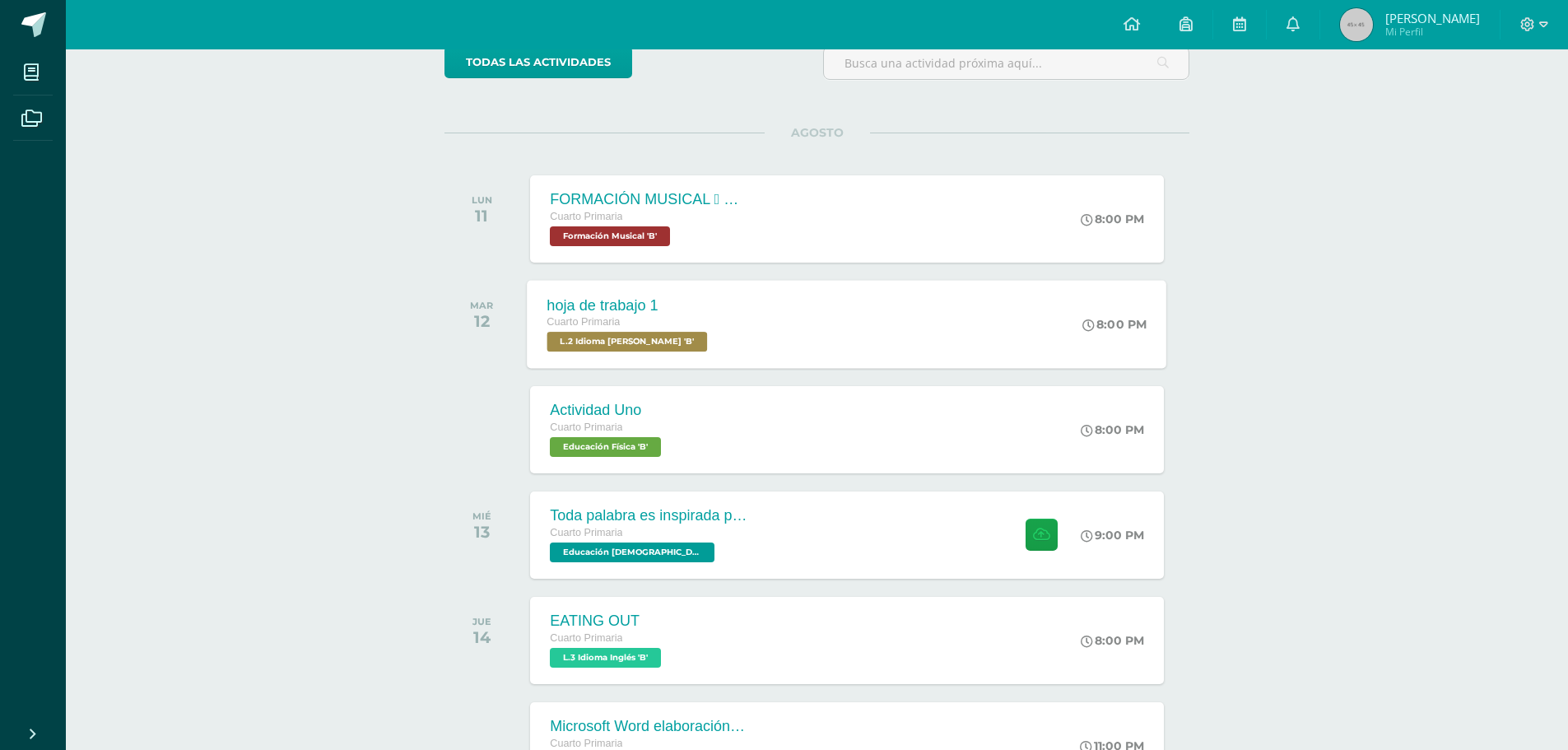
scroll to position [164, 0]
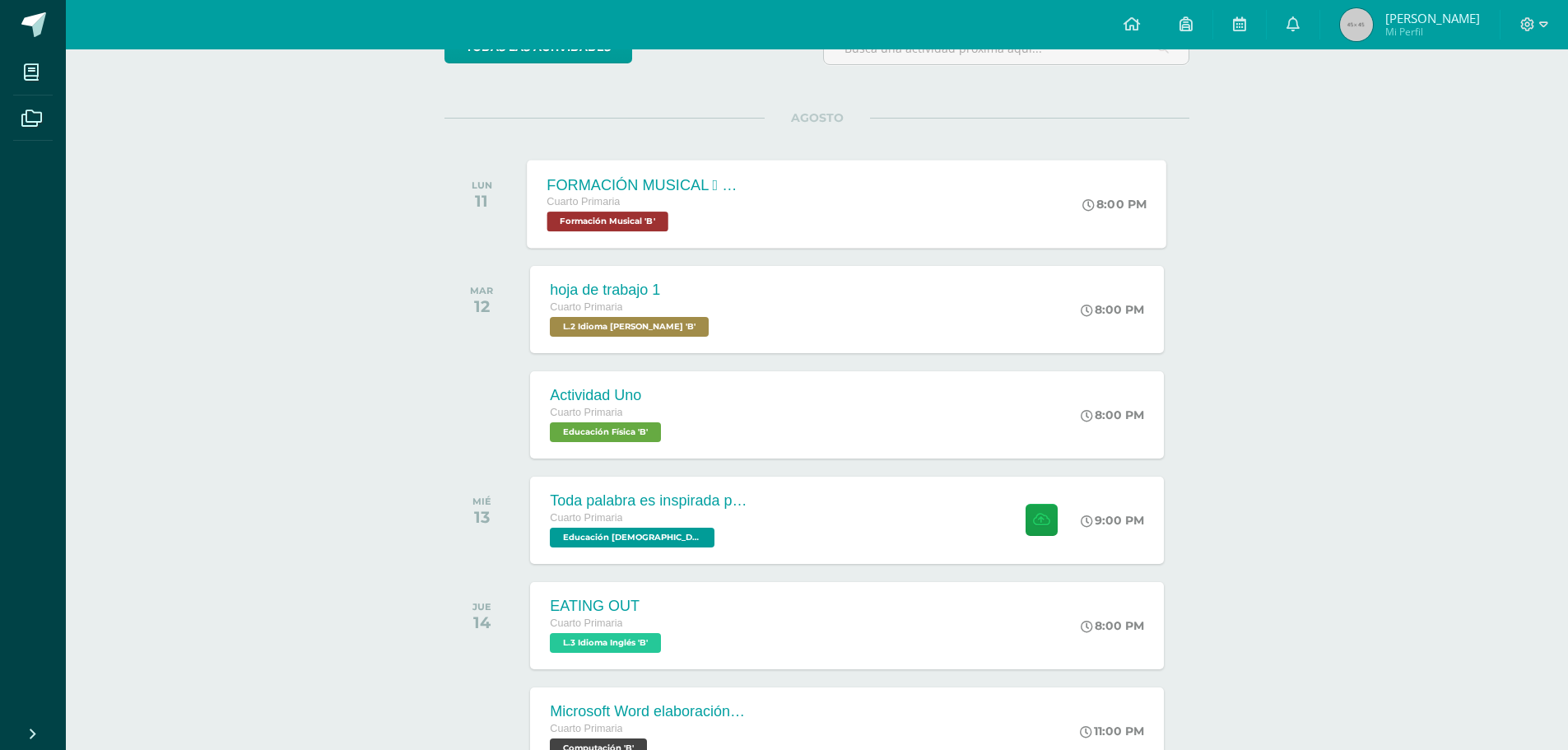
click at [643, 218] on span "Formación Musical 'B'" at bounding box center [607, 222] width 121 height 20
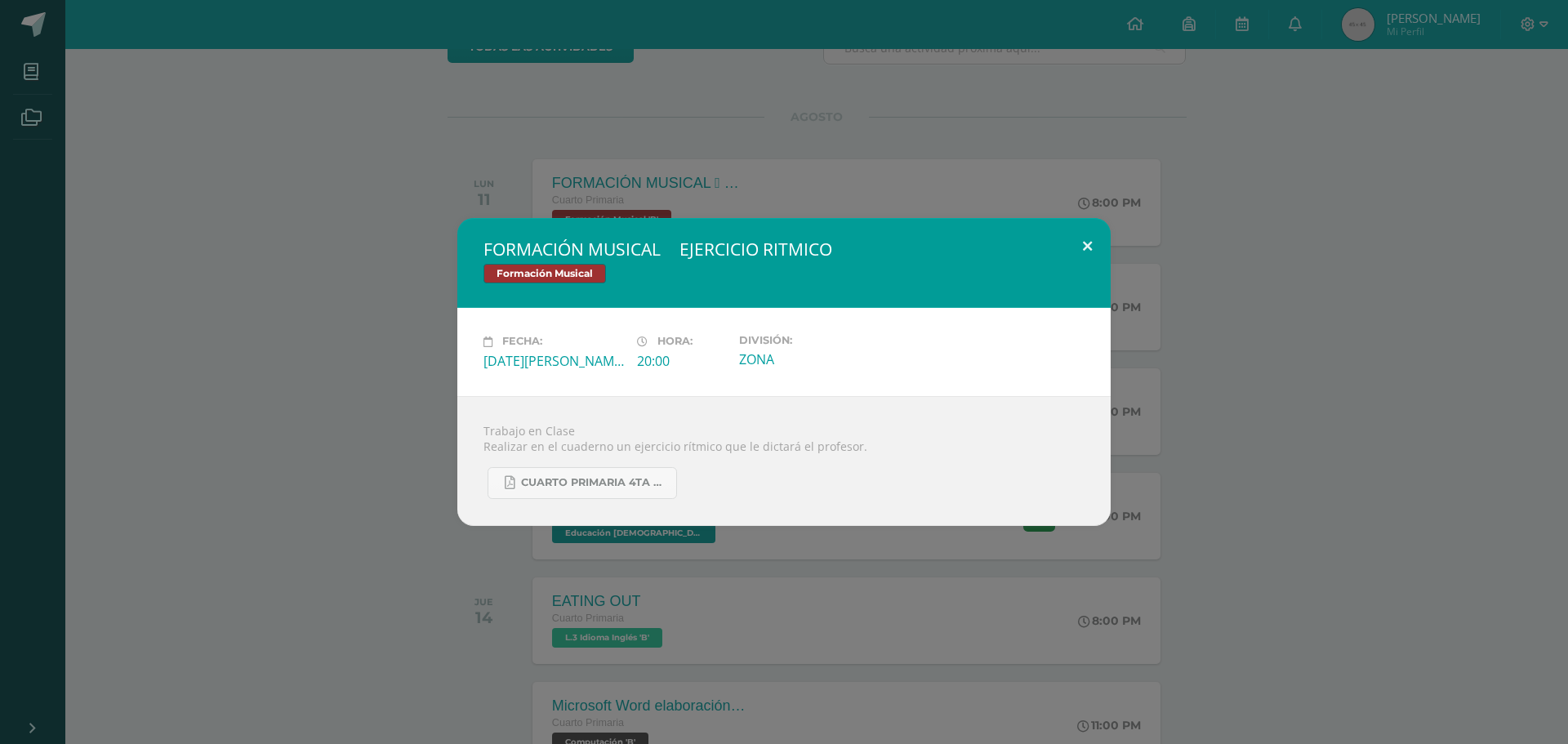
click at [1085, 245] on button at bounding box center [1088, 246] width 47 height 56
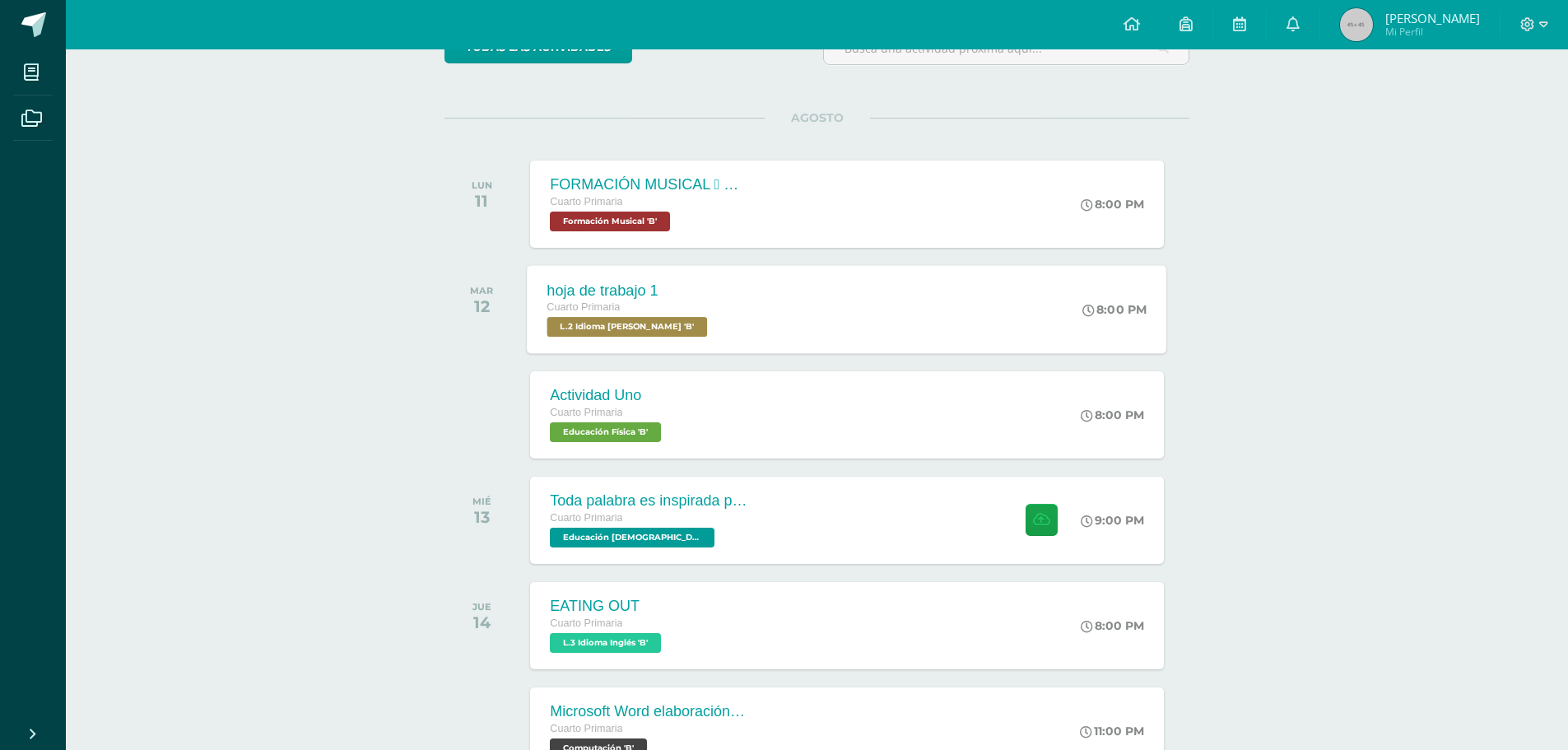
click at [648, 327] on span "L.2 Idioma Maya Kaqchikel 'B'" at bounding box center [627, 327] width 161 height 20
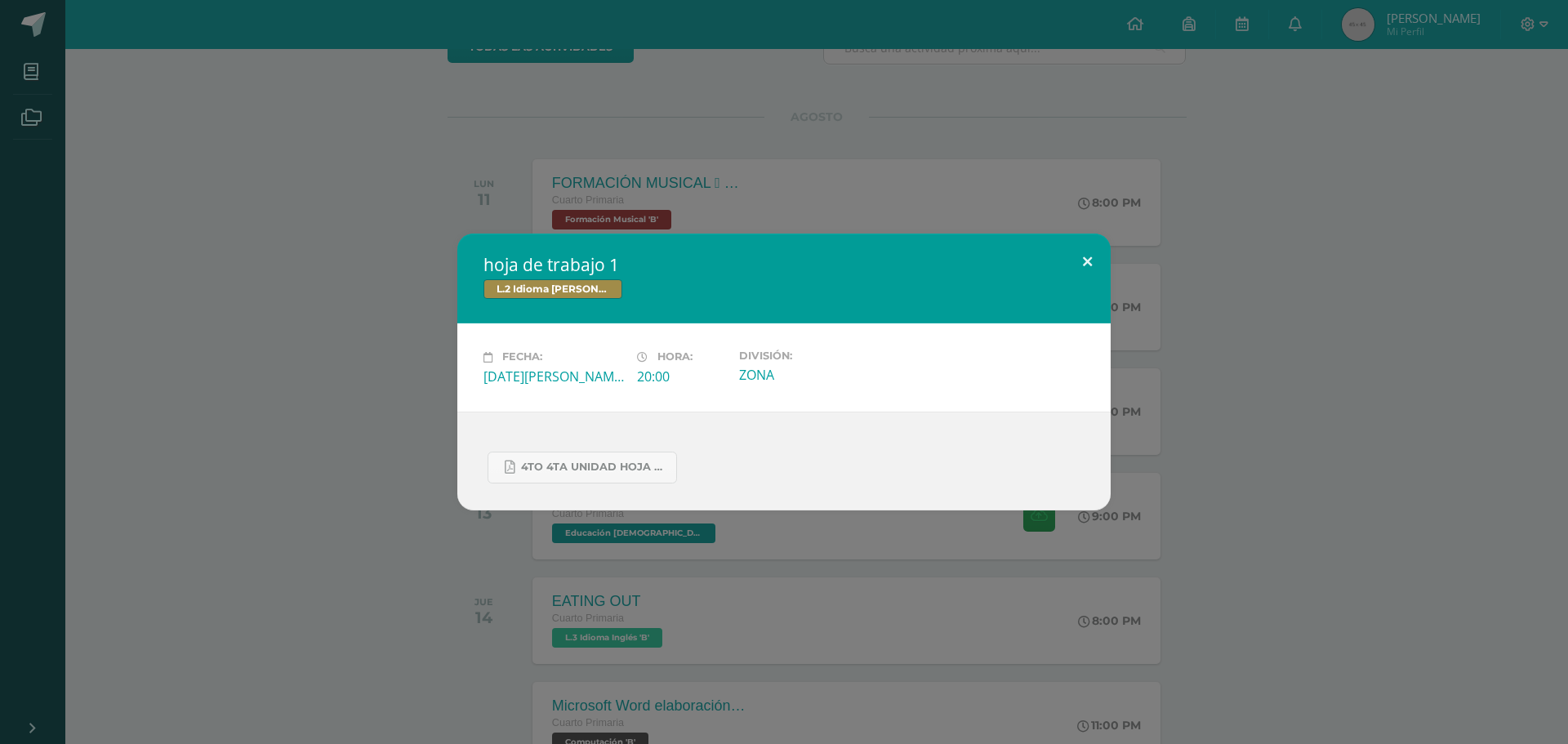
click at [1088, 259] on button at bounding box center [1088, 261] width 47 height 56
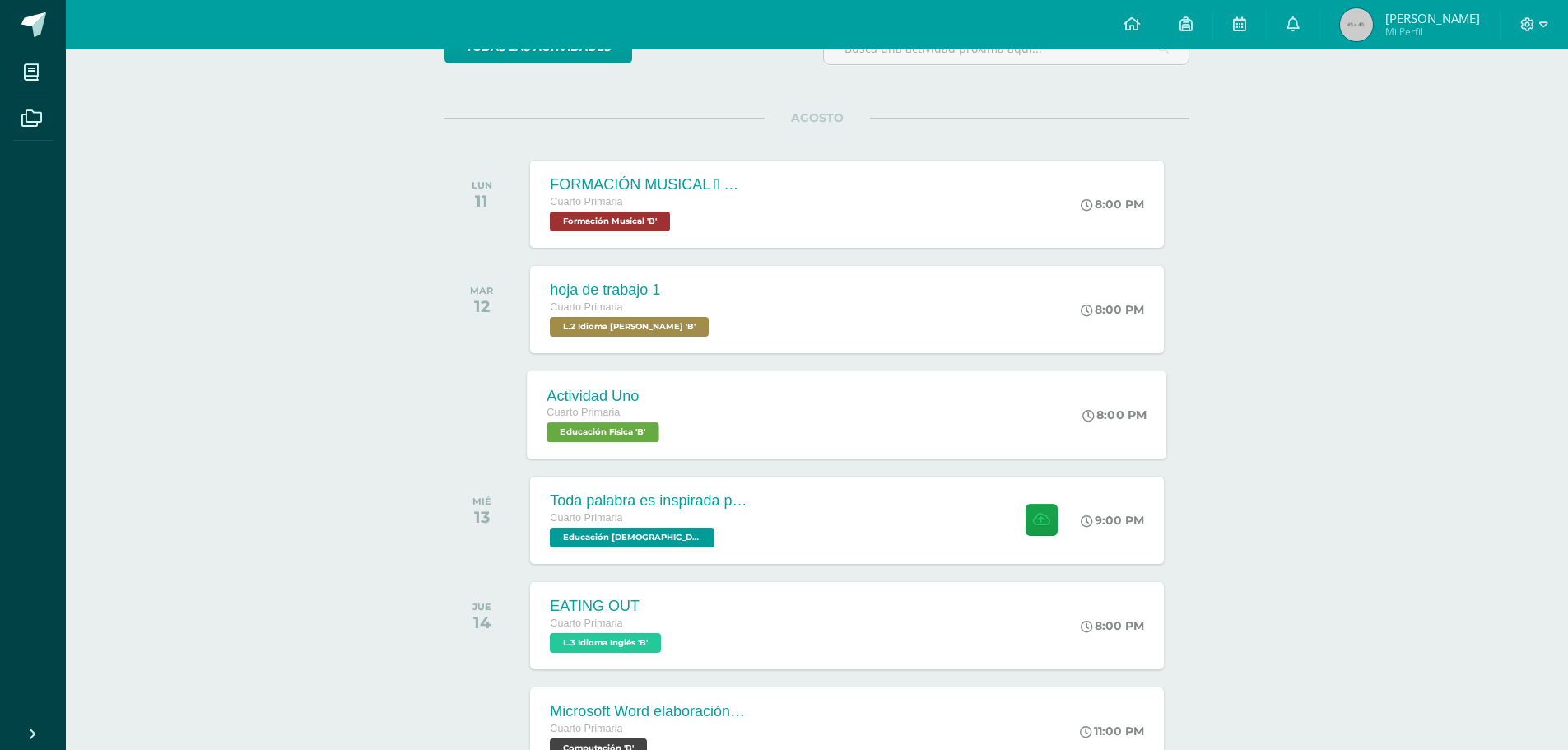
click at [585, 429] on span "Educación Física 'B'" at bounding box center [603, 432] width 112 height 20
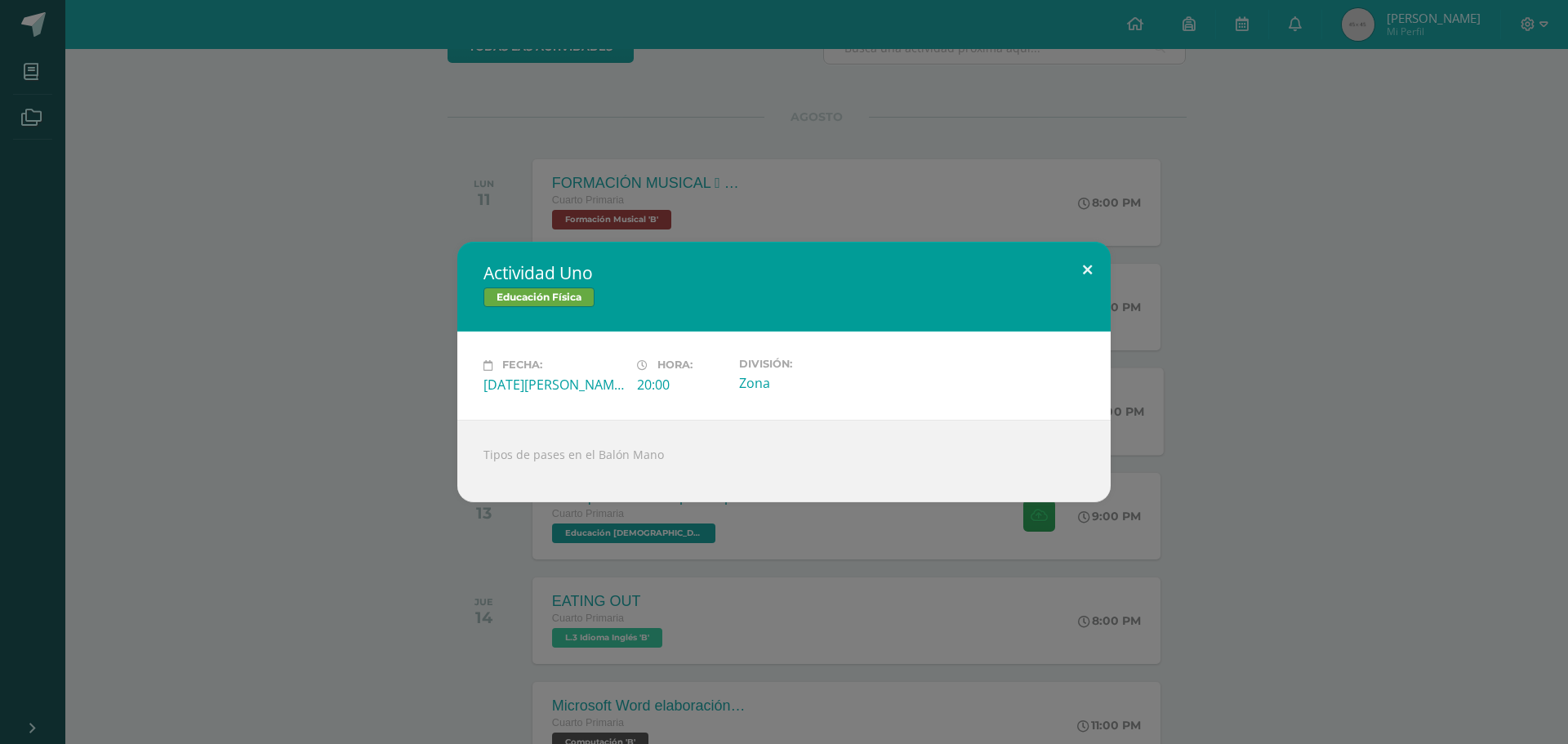
click at [1083, 266] on button at bounding box center [1088, 269] width 47 height 56
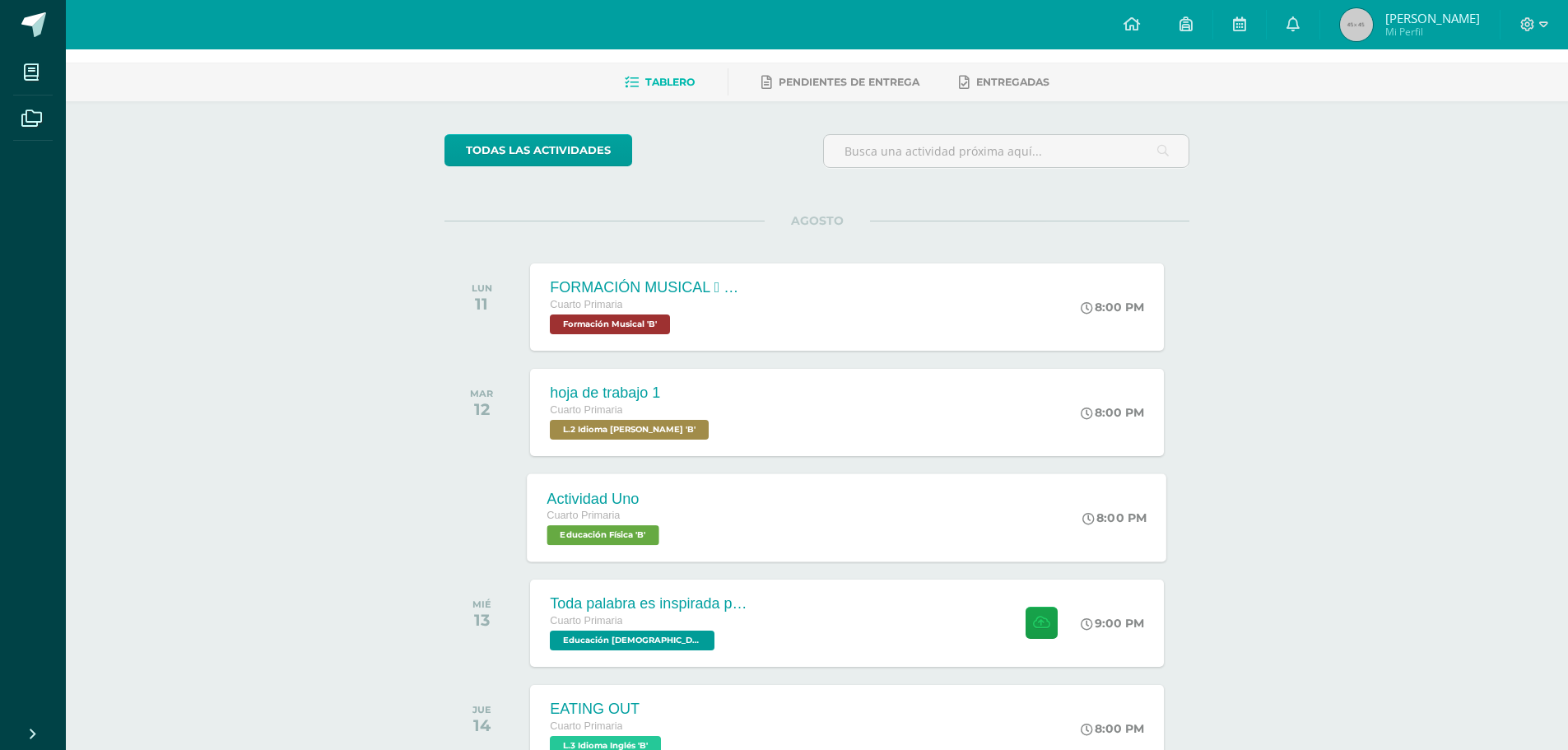
scroll to position [0, 0]
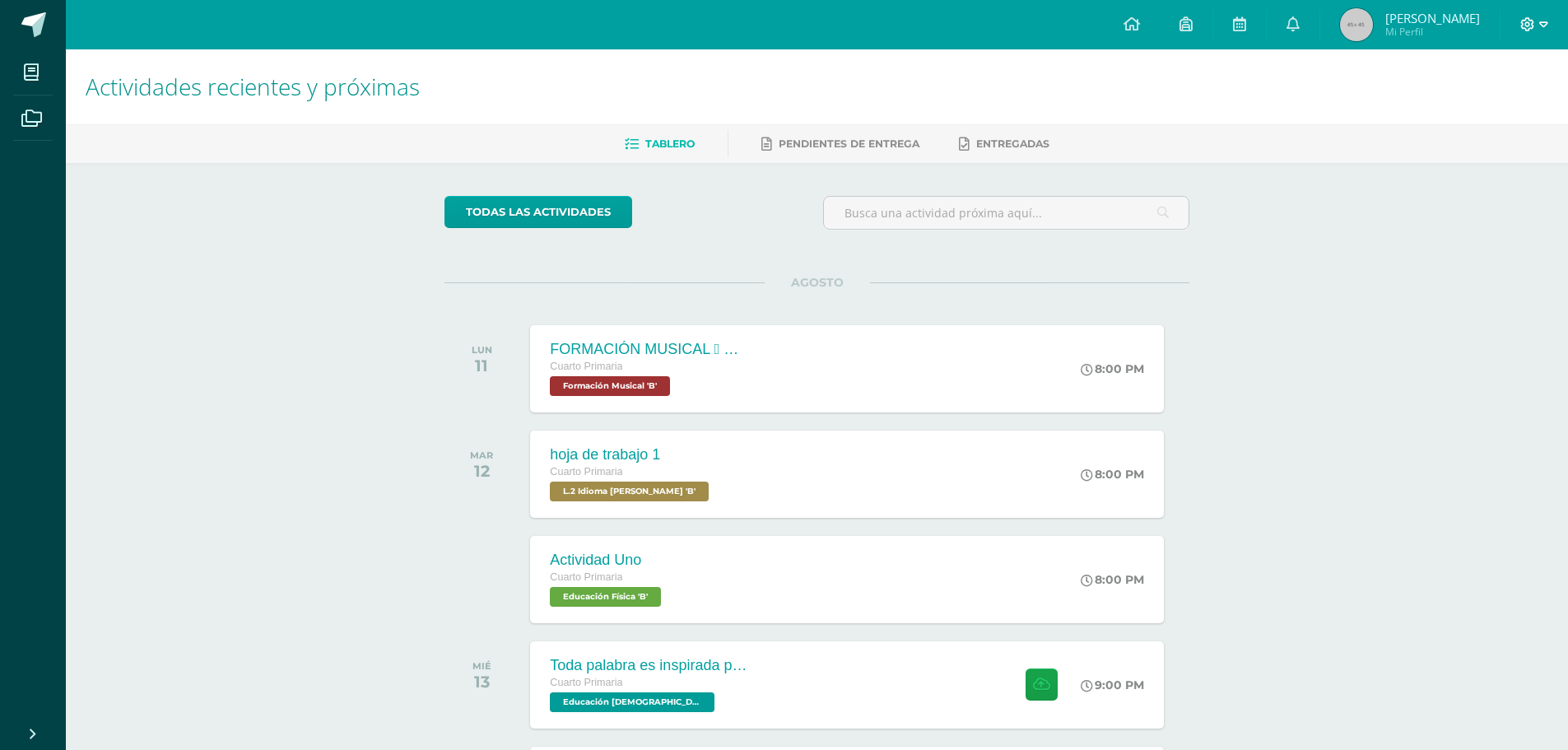
click at [1546, 27] on icon at bounding box center [1544, 25] width 9 height 15
click at [1520, 111] on span "Cerrar sesión" at bounding box center [1493, 112] width 74 height 15
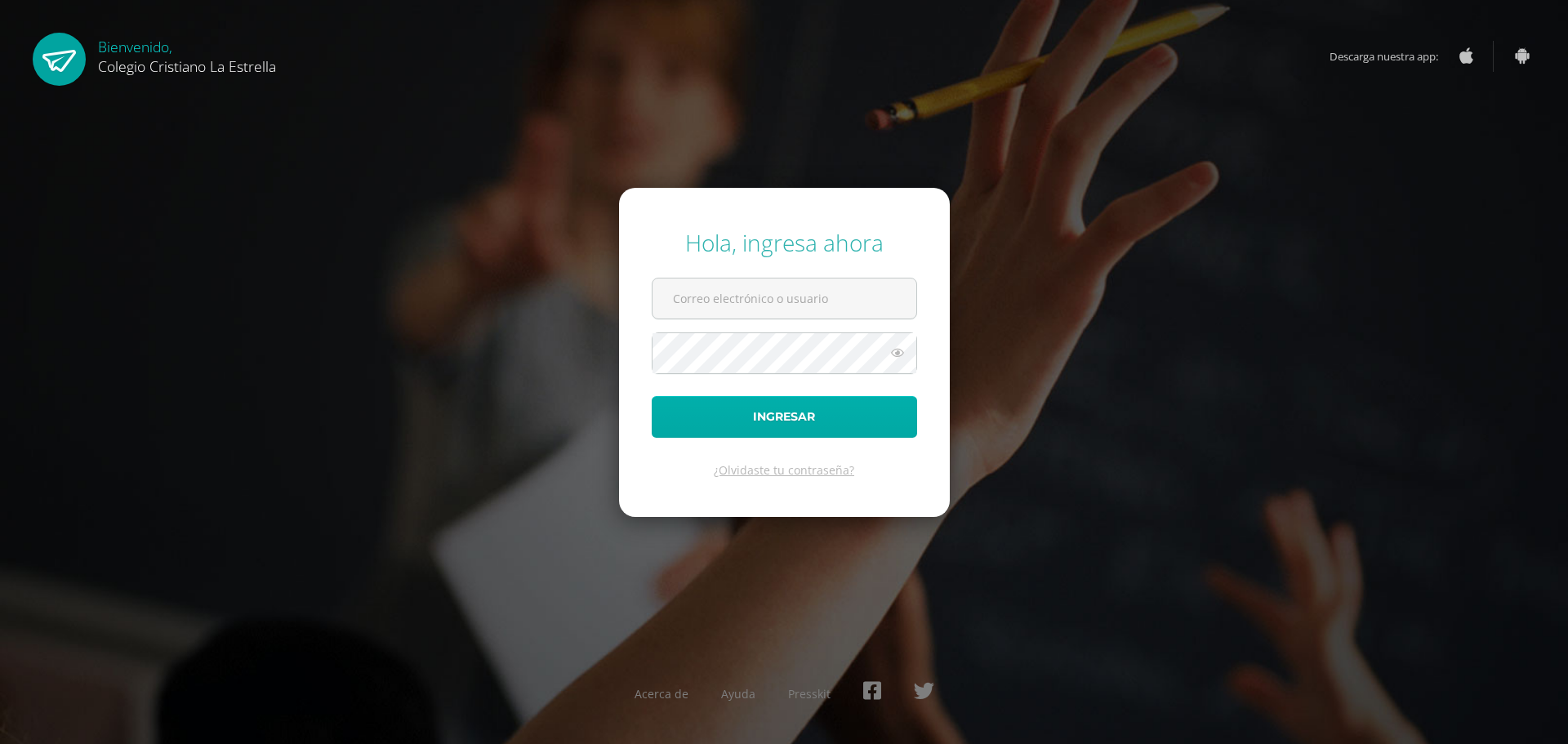
type input "481@laestrella.edu.gt"
click at [835, 418] on button "Ingresar" at bounding box center [784, 417] width 266 height 41
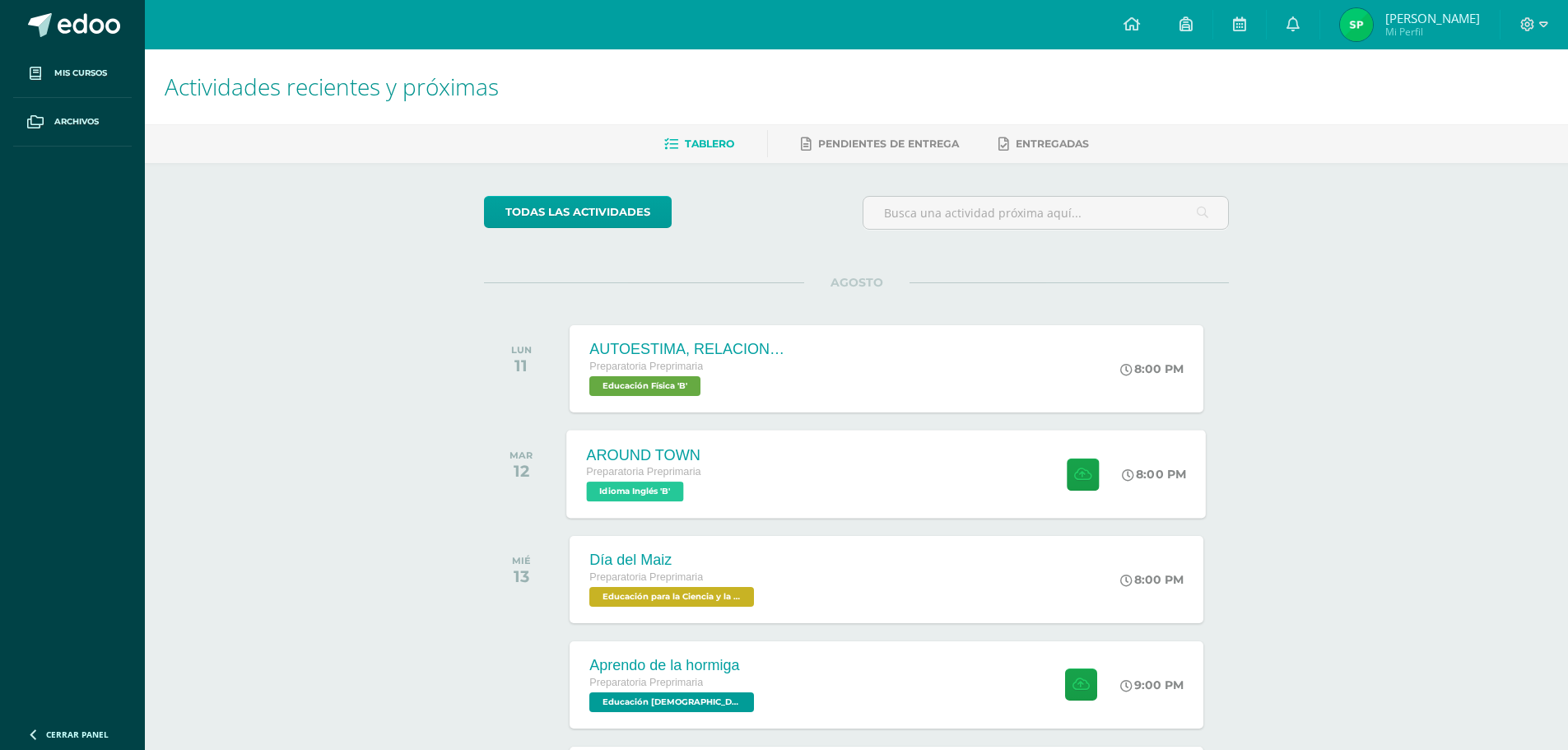
click at [652, 500] on span "Idioma Inglés 'B'" at bounding box center [635, 492] width 97 height 20
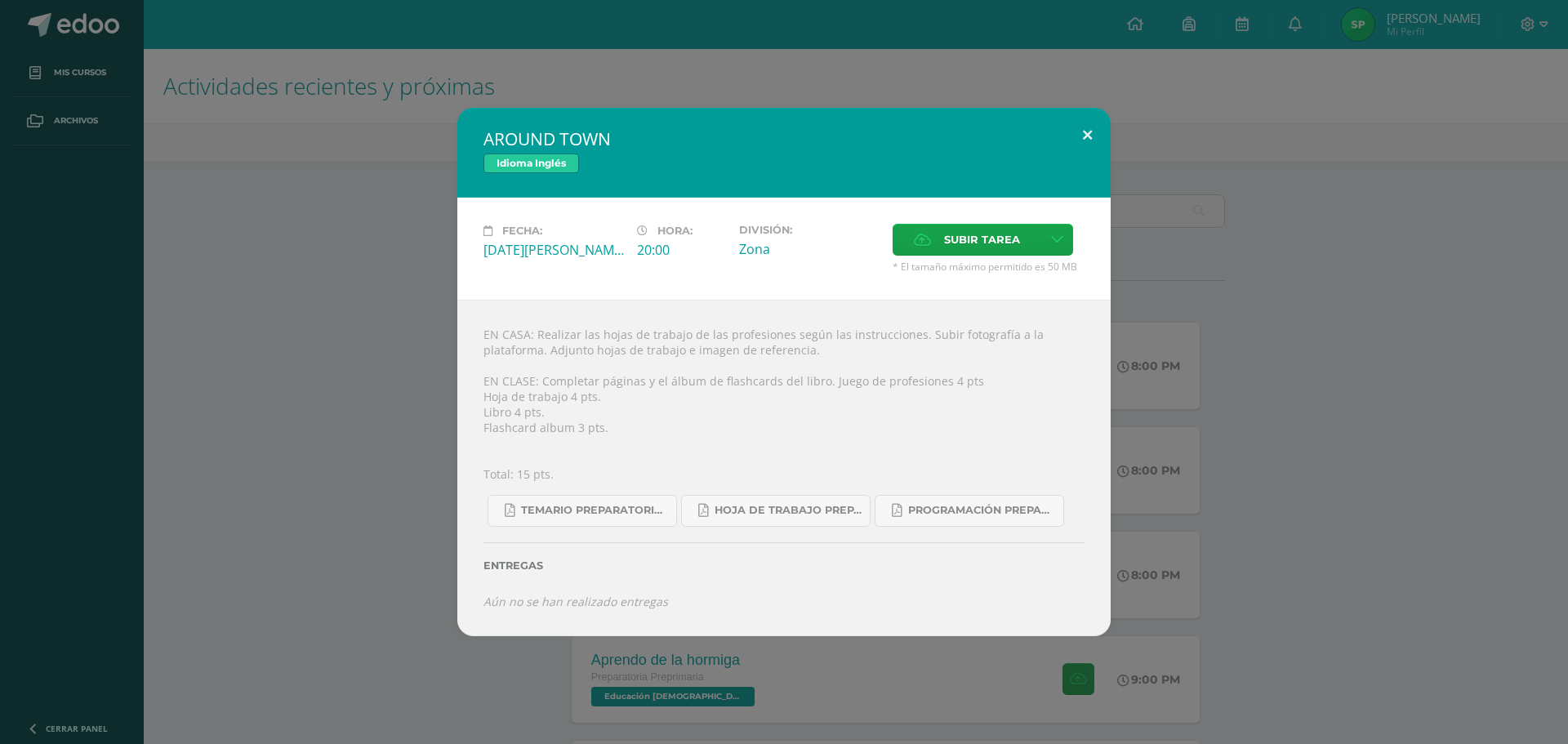
click at [1085, 131] on button at bounding box center [1088, 136] width 47 height 56
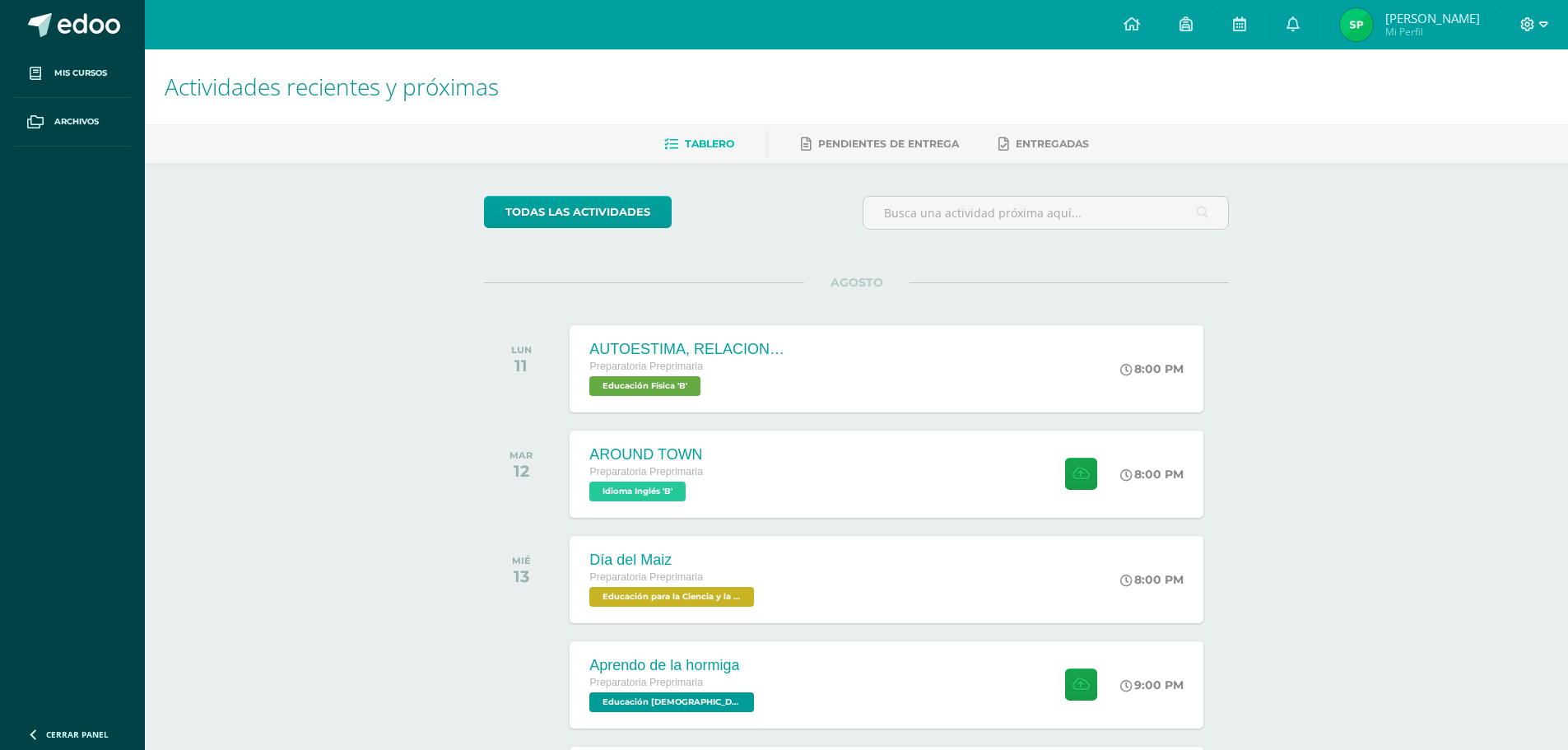
click at [1544, 27] on icon at bounding box center [1544, 25] width 9 height 15
click at [1504, 106] on span "Cerrar sesión" at bounding box center [1493, 112] width 74 height 15
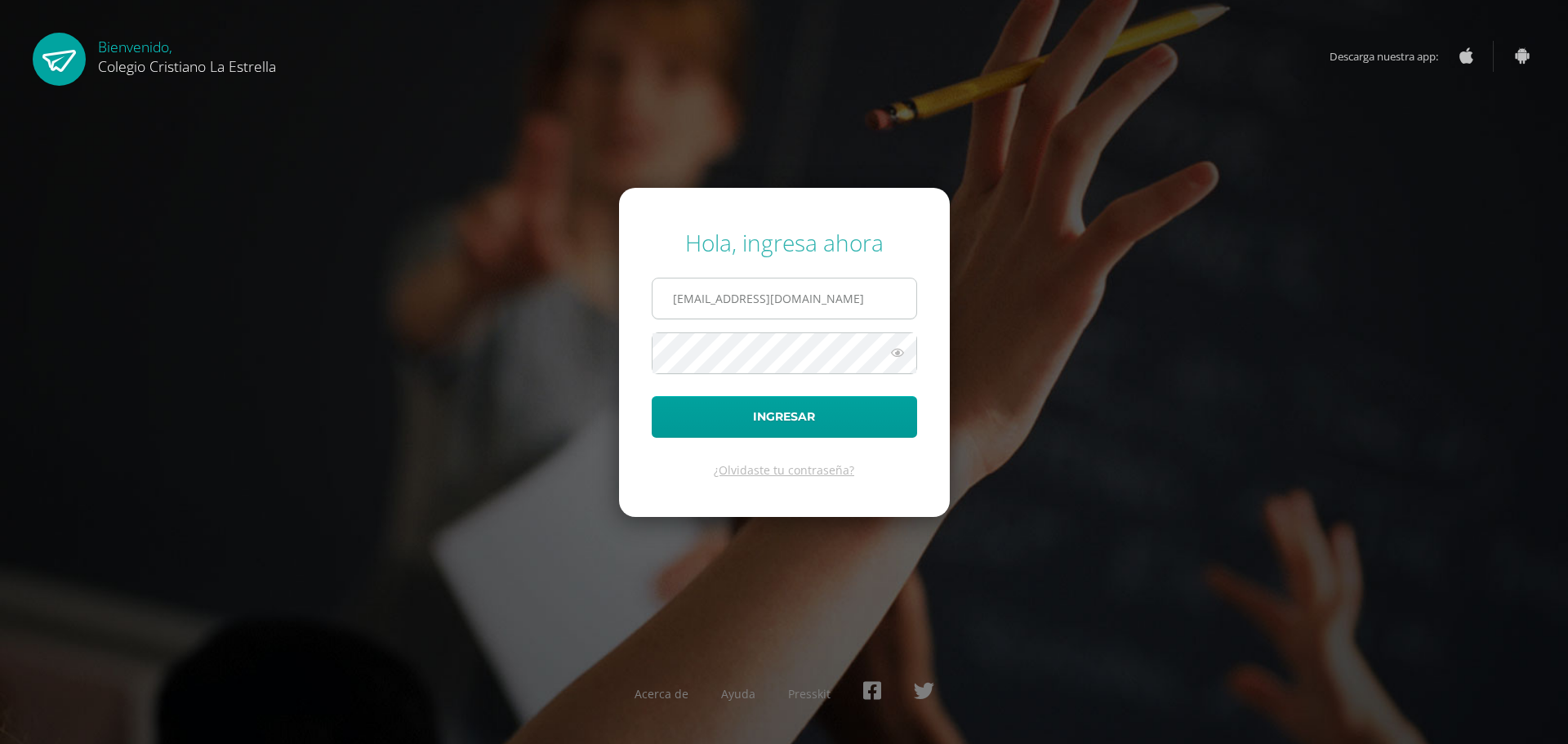
click at [838, 313] on input "481@laestrella.edu.gt" at bounding box center [784, 298] width 264 height 40
type input "2021053@laestrella.edu.gt"
click at [815, 418] on button "Ingresar" at bounding box center [784, 417] width 266 height 41
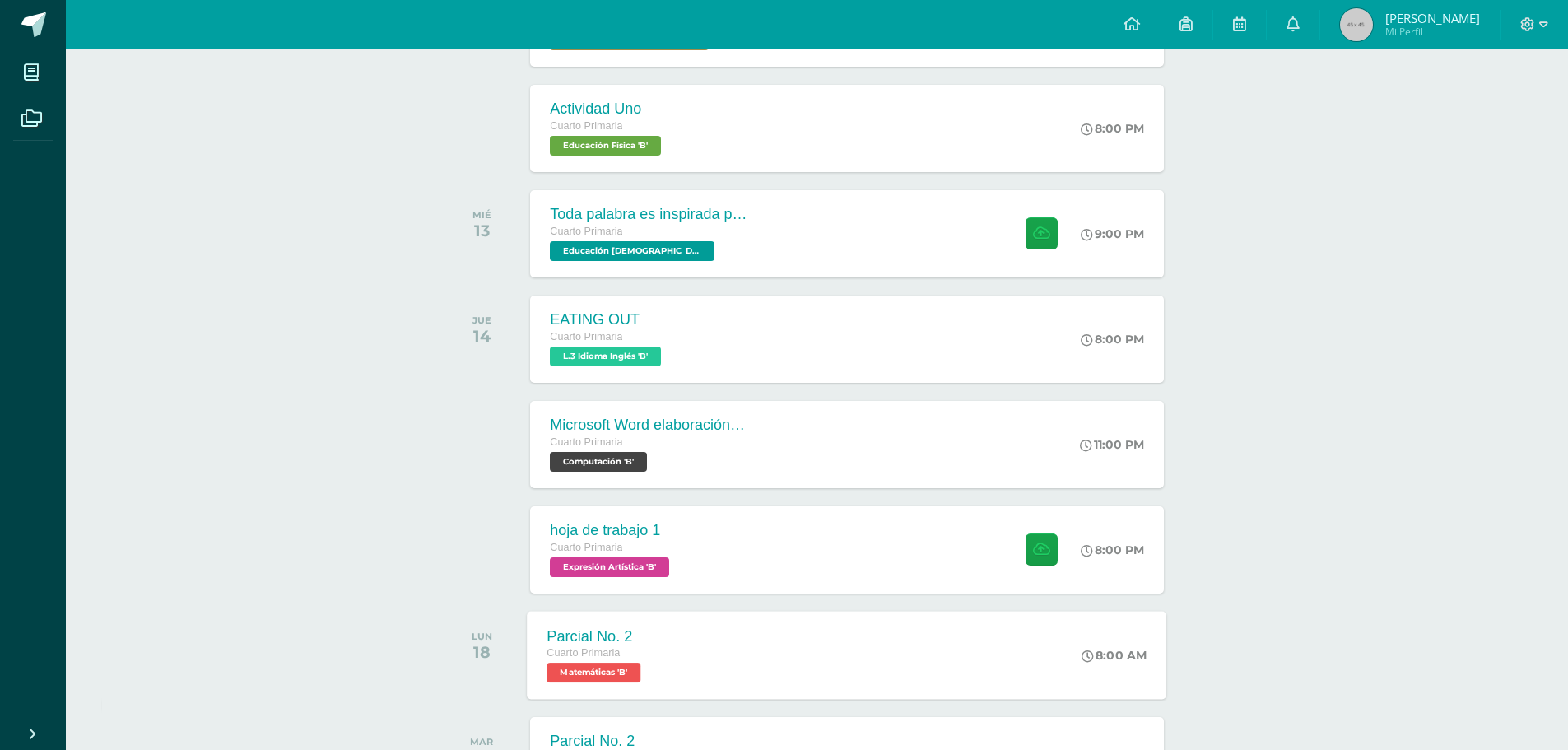
scroll to position [458, 0]
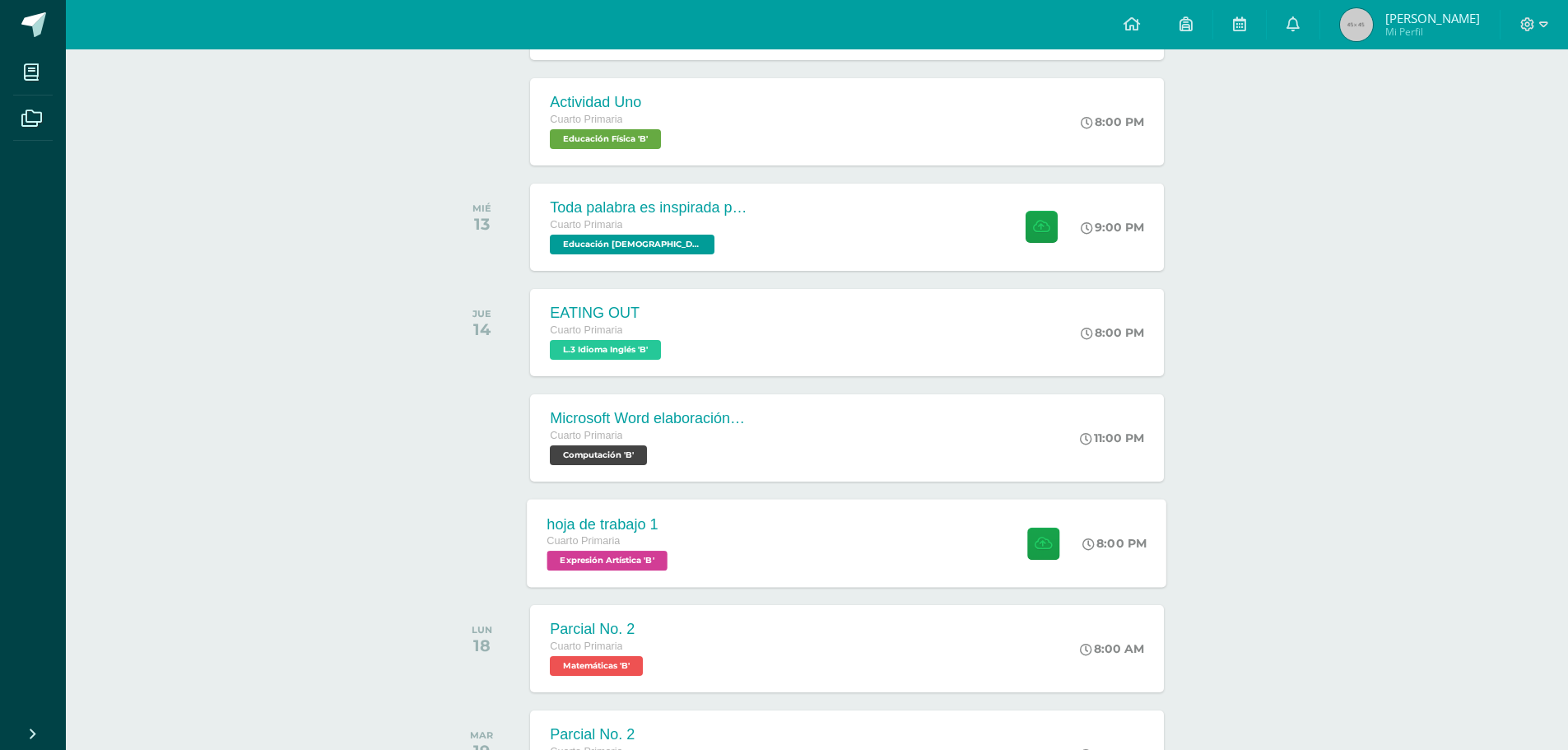
click at [637, 554] on span "Expresión Artística 'B'" at bounding box center [607, 561] width 120 height 20
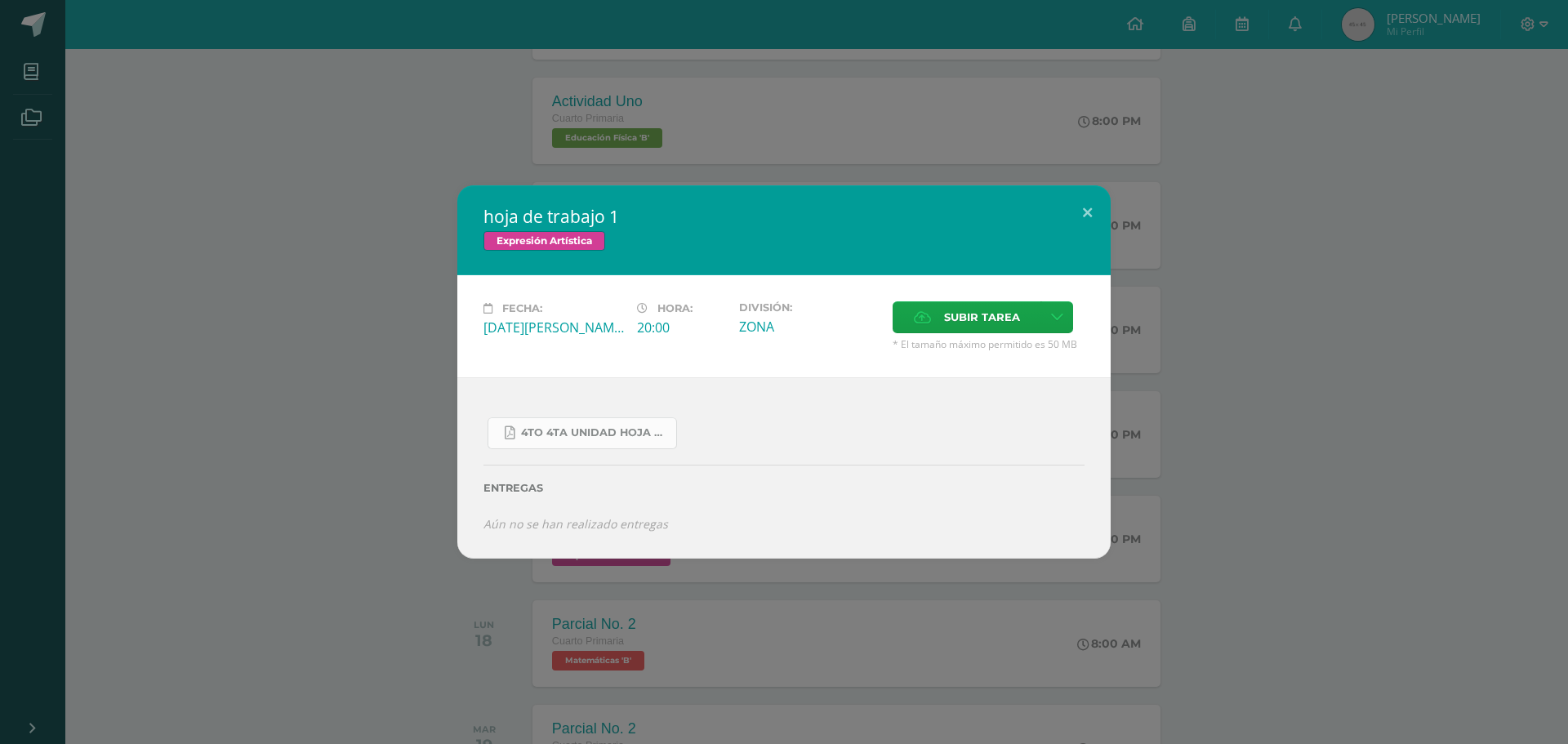
click at [630, 431] on span "4to 4ta unidad hoja de trabajo expresion.pdf" at bounding box center [594, 432] width 147 height 14
click at [1092, 214] on button at bounding box center [1088, 213] width 47 height 56
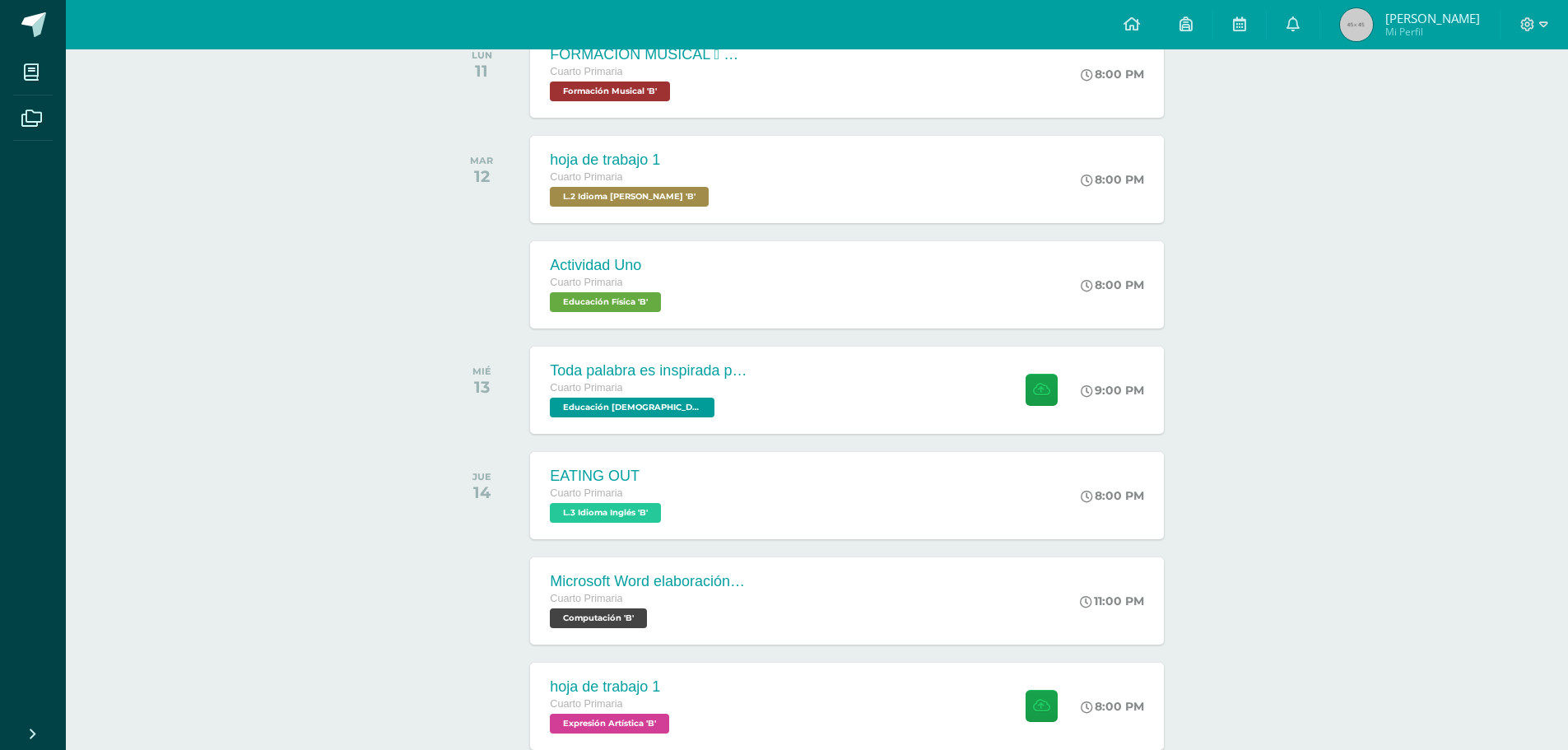
scroll to position [293, 0]
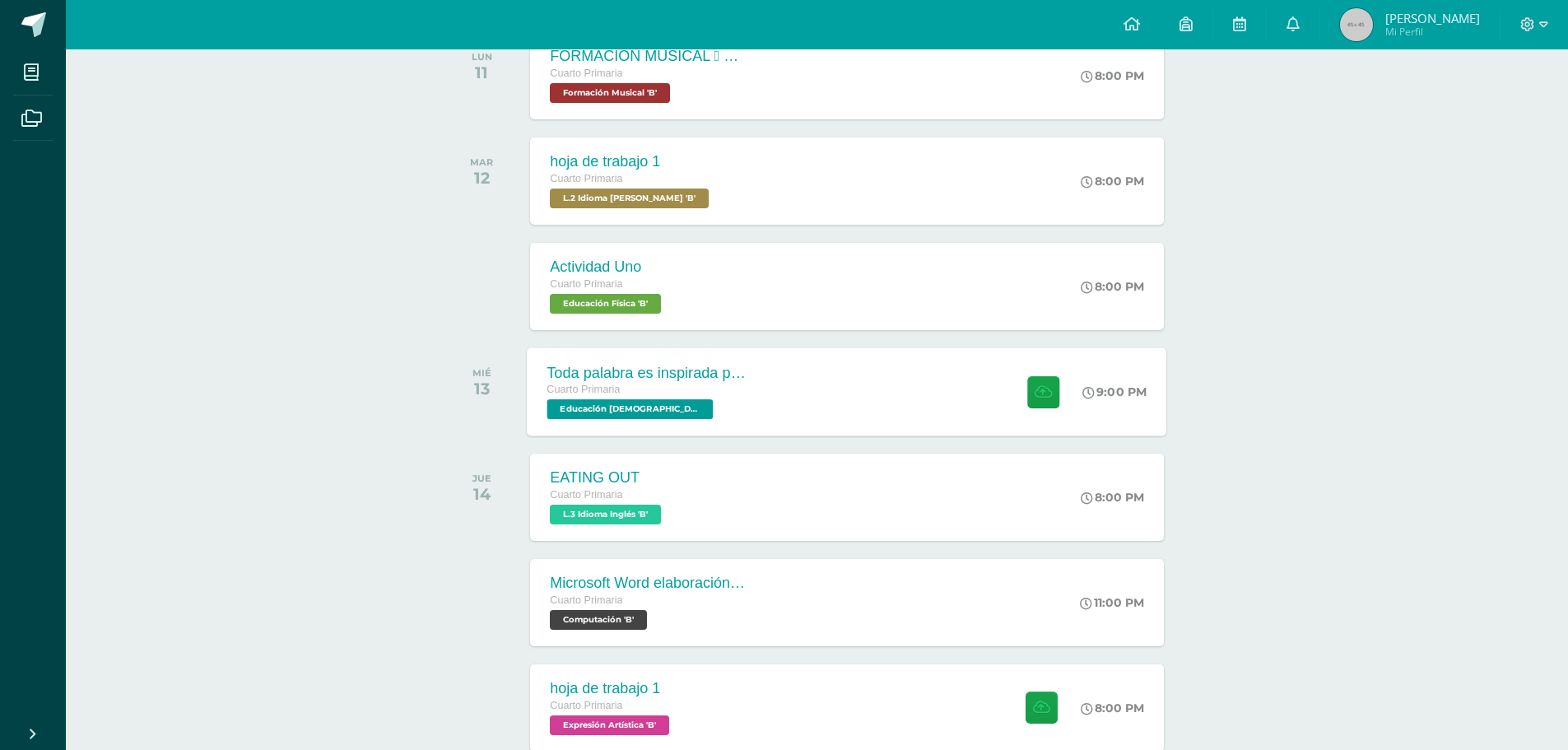
click at [662, 412] on span "Educación Cristiana 'B'" at bounding box center [630, 410] width 166 height 20
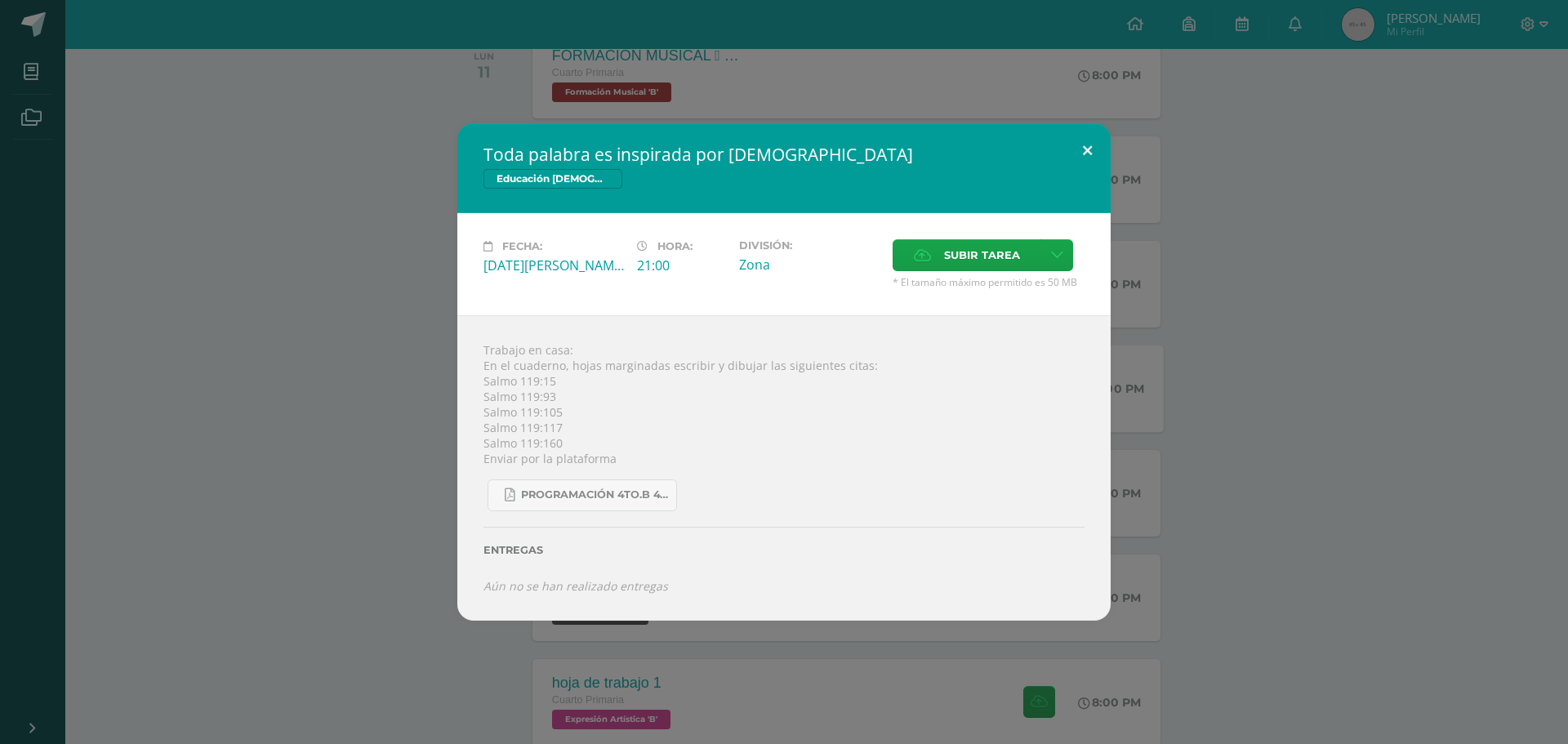
click at [1092, 154] on button at bounding box center [1088, 151] width 47 height 56
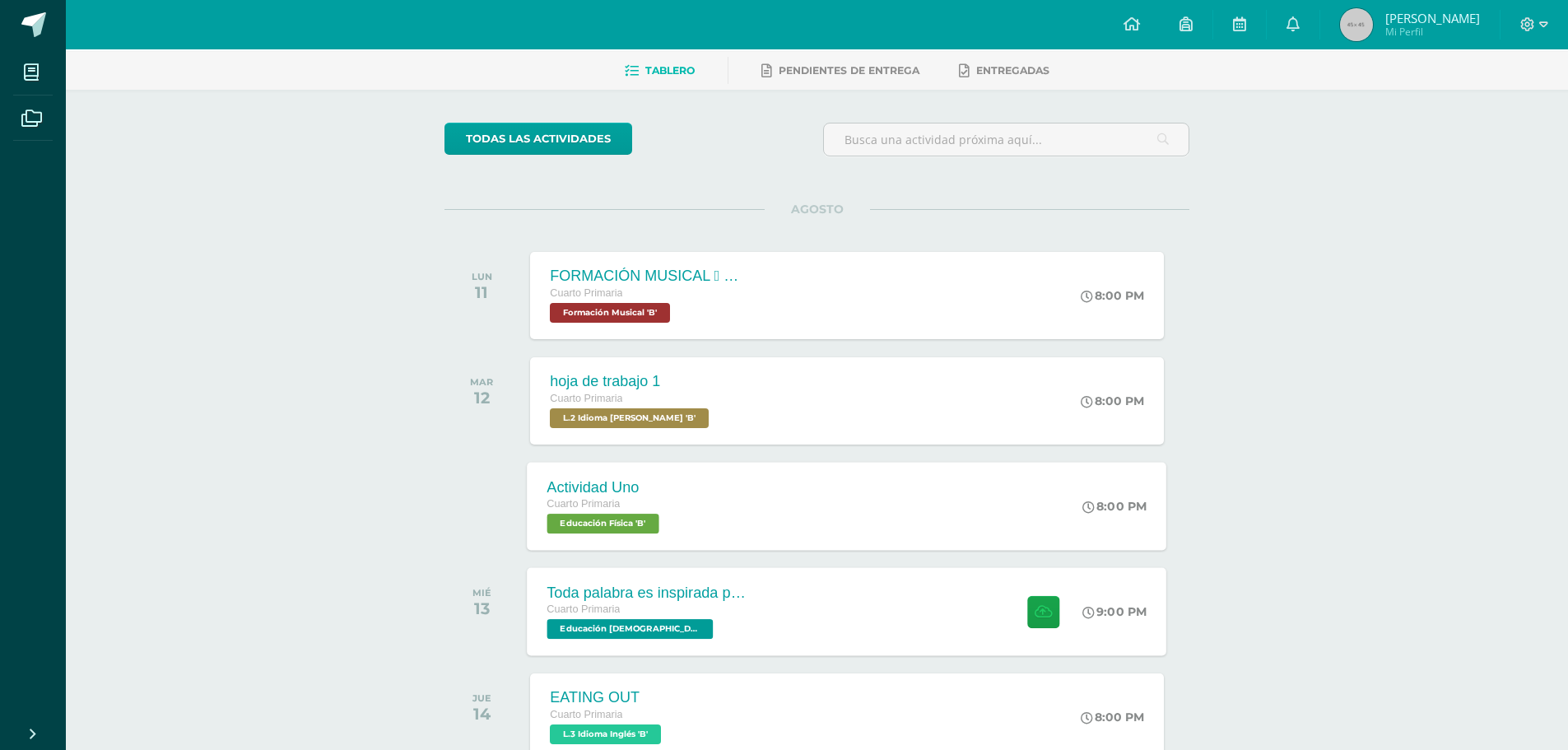
scroll to position [46, 0]
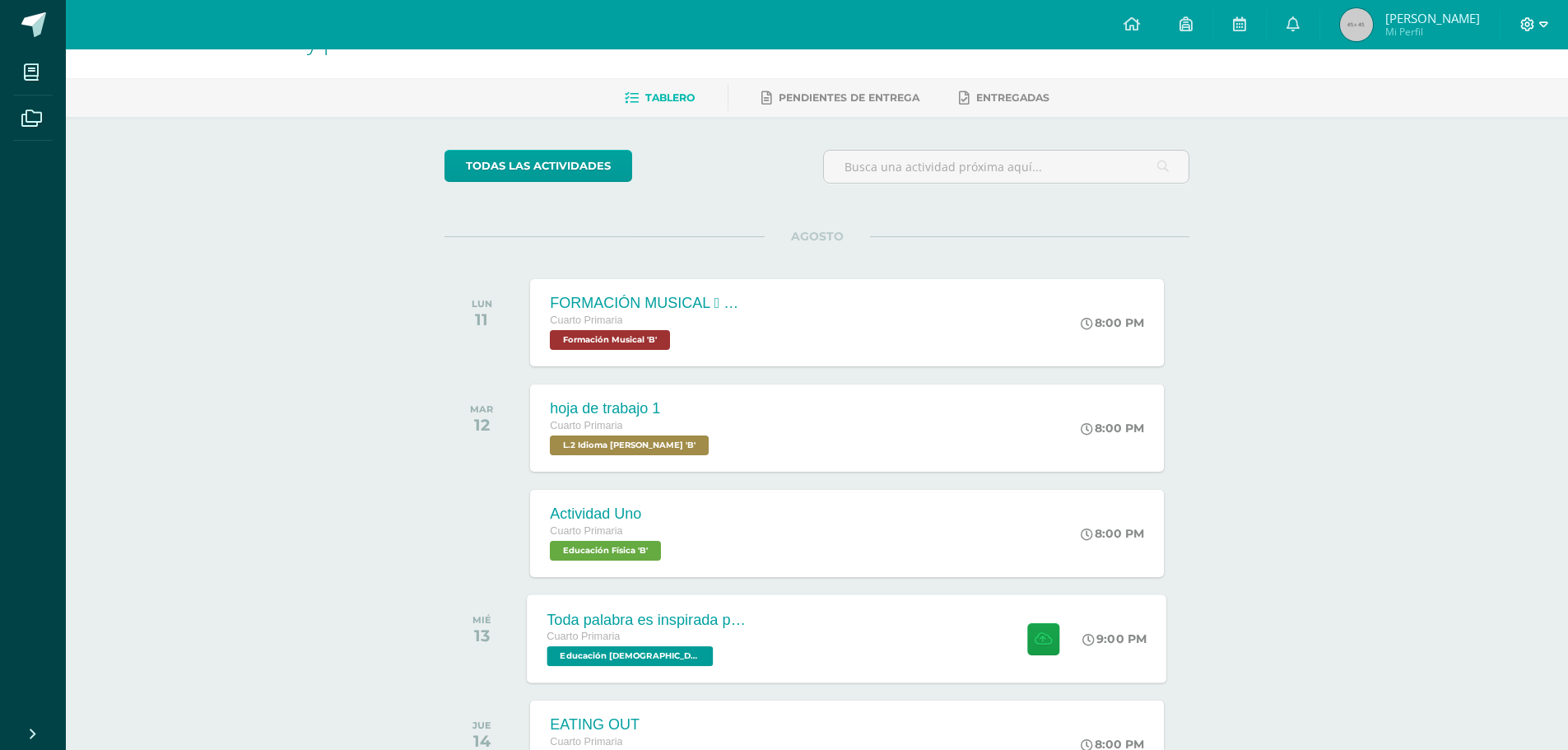
click at [1545, 25] on icon at bounding box center [1544, 25] width 9 height 15
click at [1511, 112] on span "Cerrar sesión" at bounding box center [1493, 112] width 74 height 15
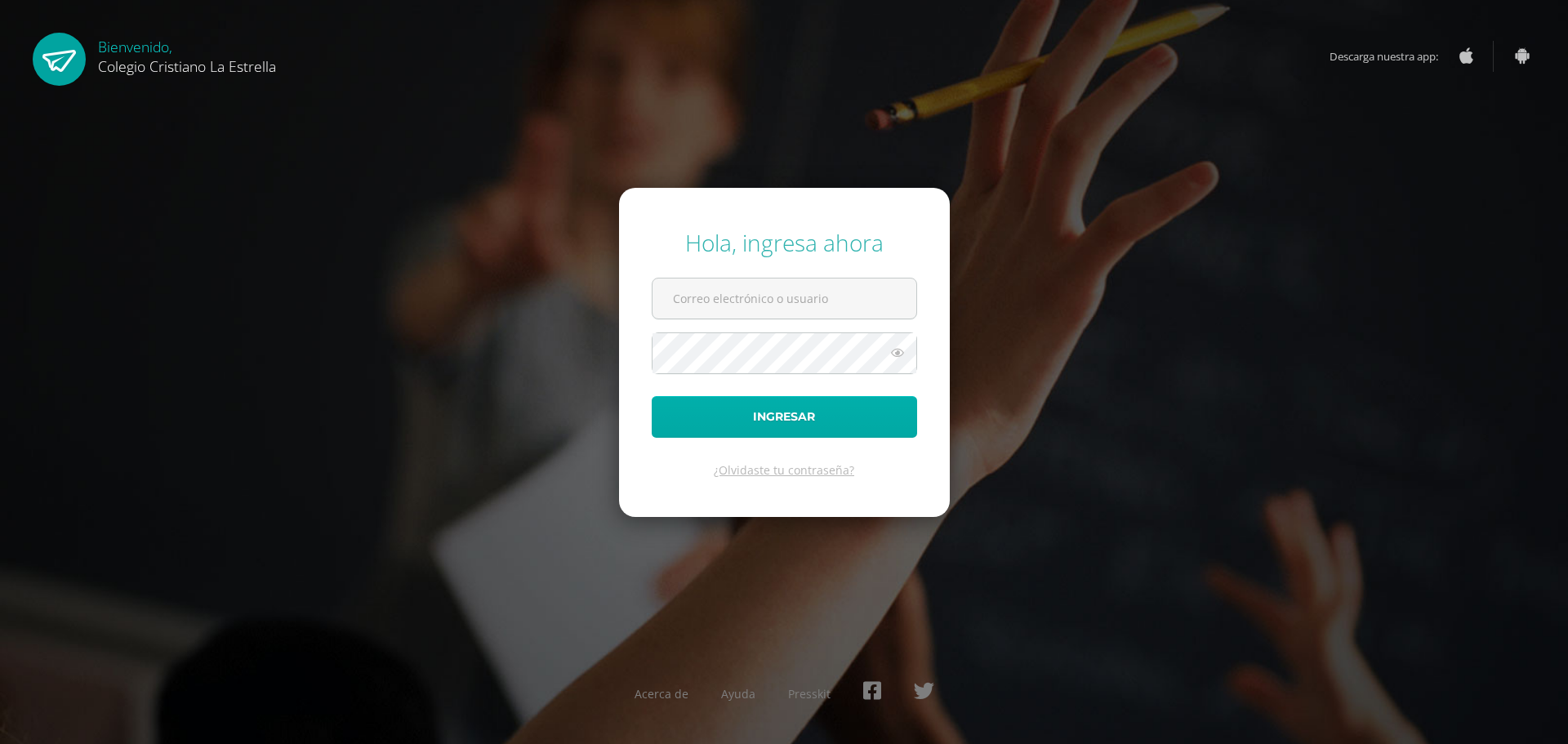
type input "[EMAIL_ADDRESS][DOMAIN_NAME]"
click at [743, 413] on button "Ingresar" at bounding box center [784, 417] width 266 height 41
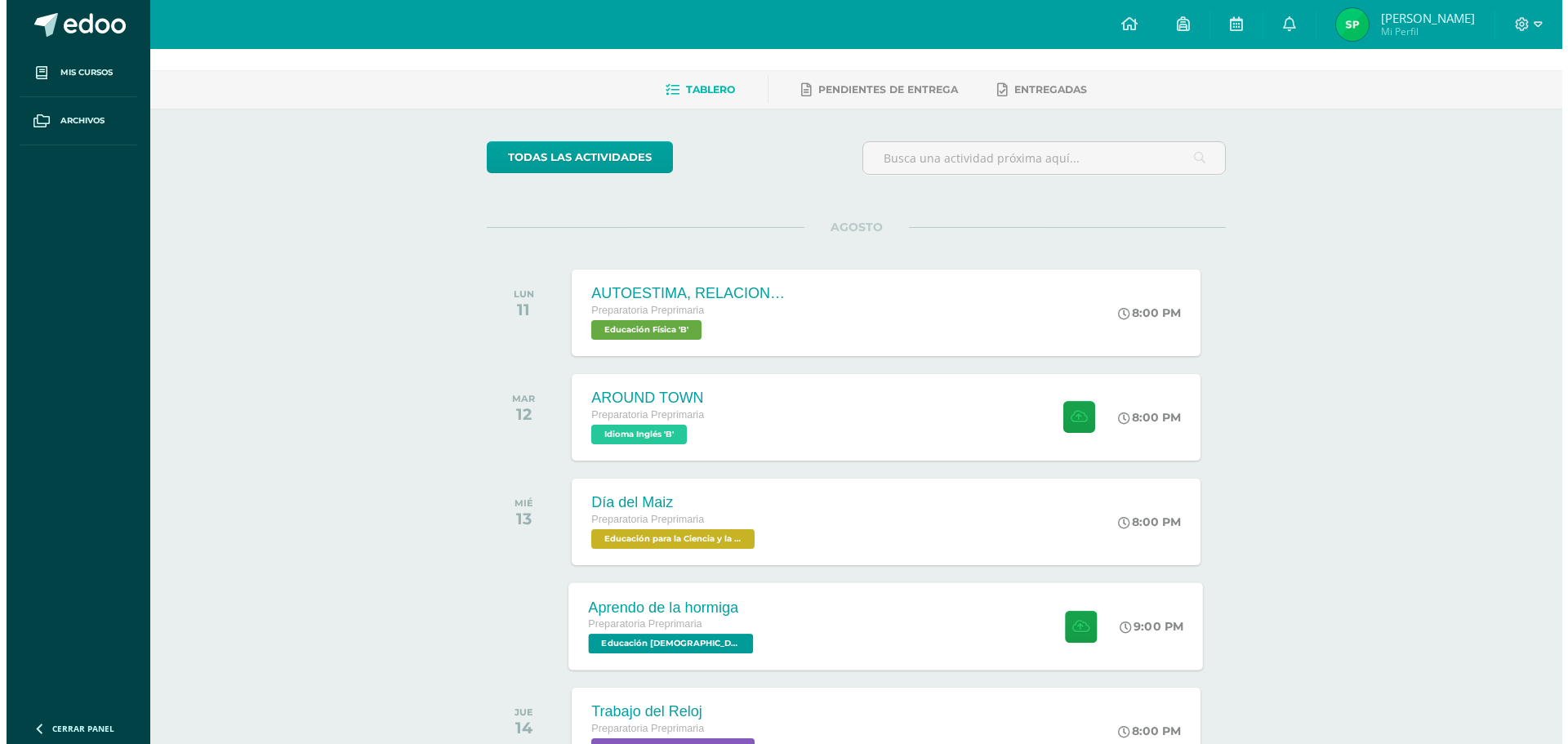
scroll to position [82, 0]
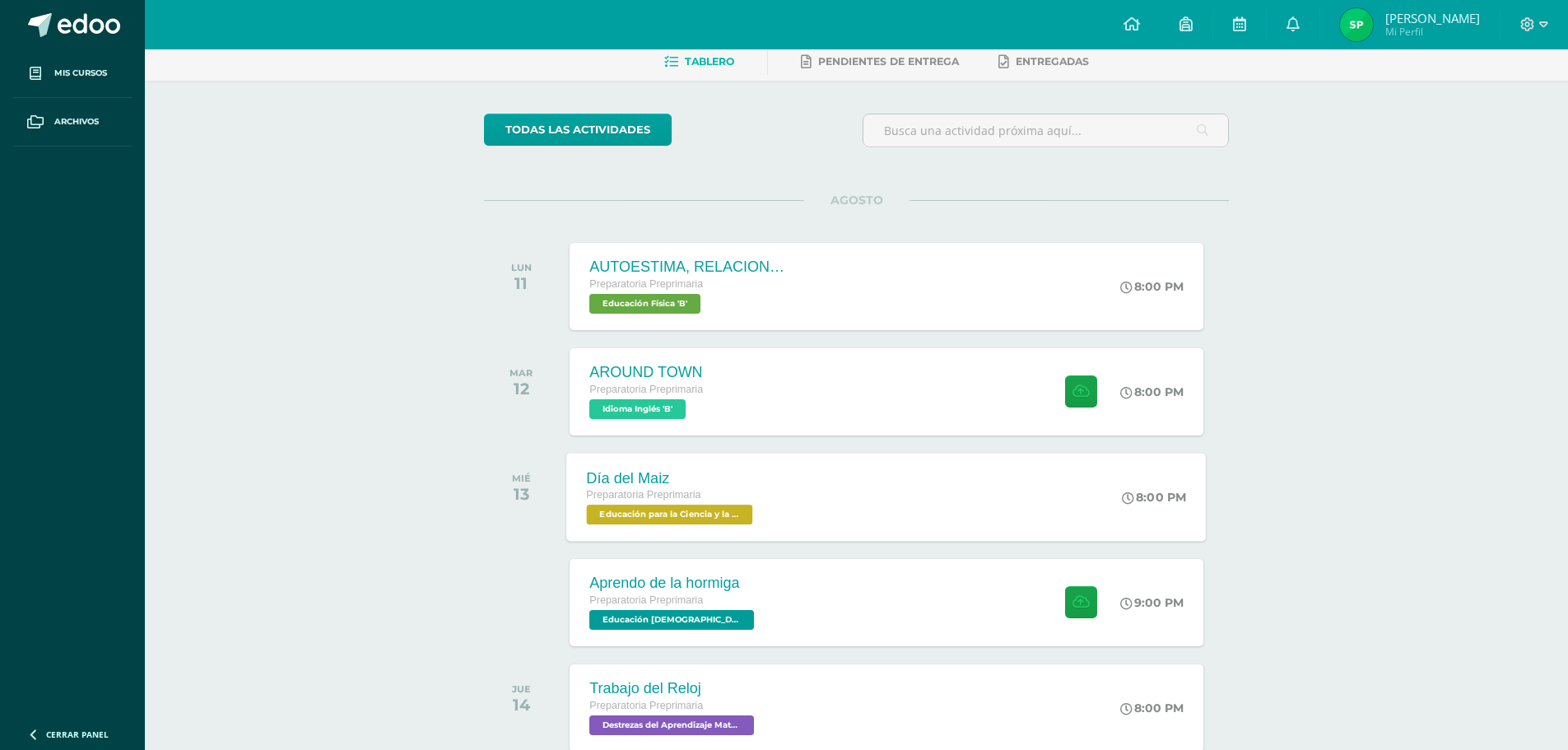
click at [686, 519] on span "Educación para la Ciencia y la Ciudadanía 'B'" at bounding box center [670, 515] width 166 height 20
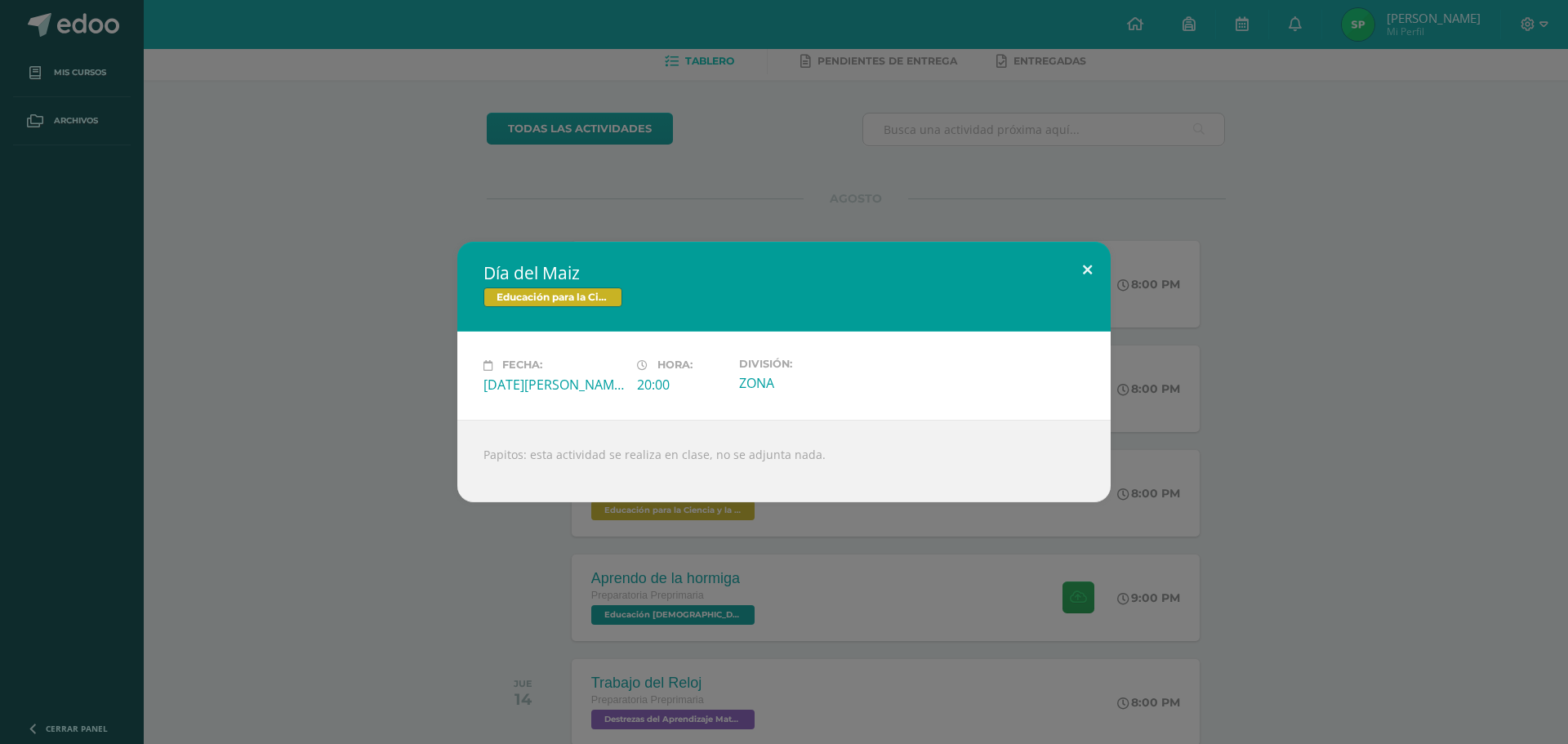
click at [1090, 264] on button at bounding box center [1088, 269] width 47 height 56
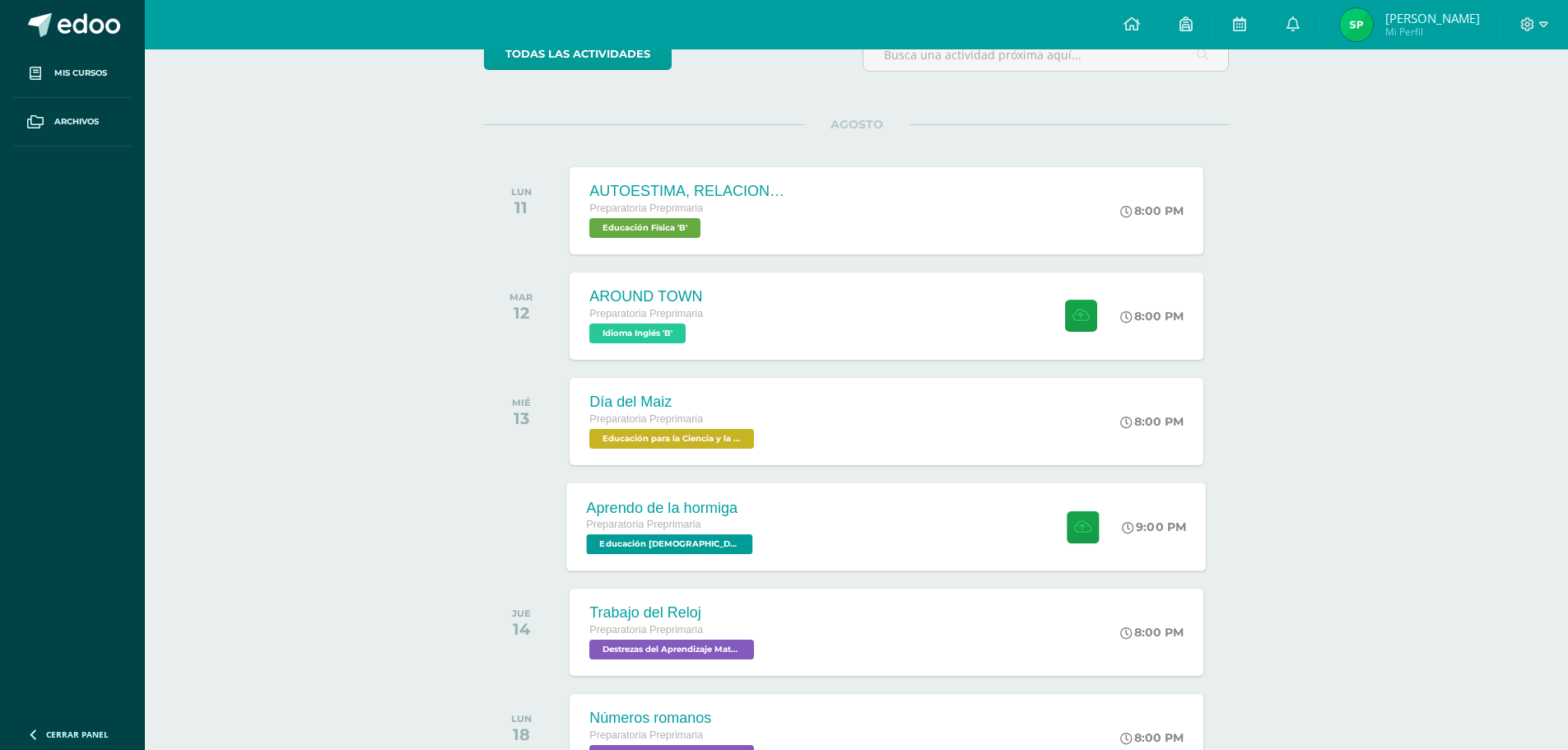
scroll to position [247, 0]
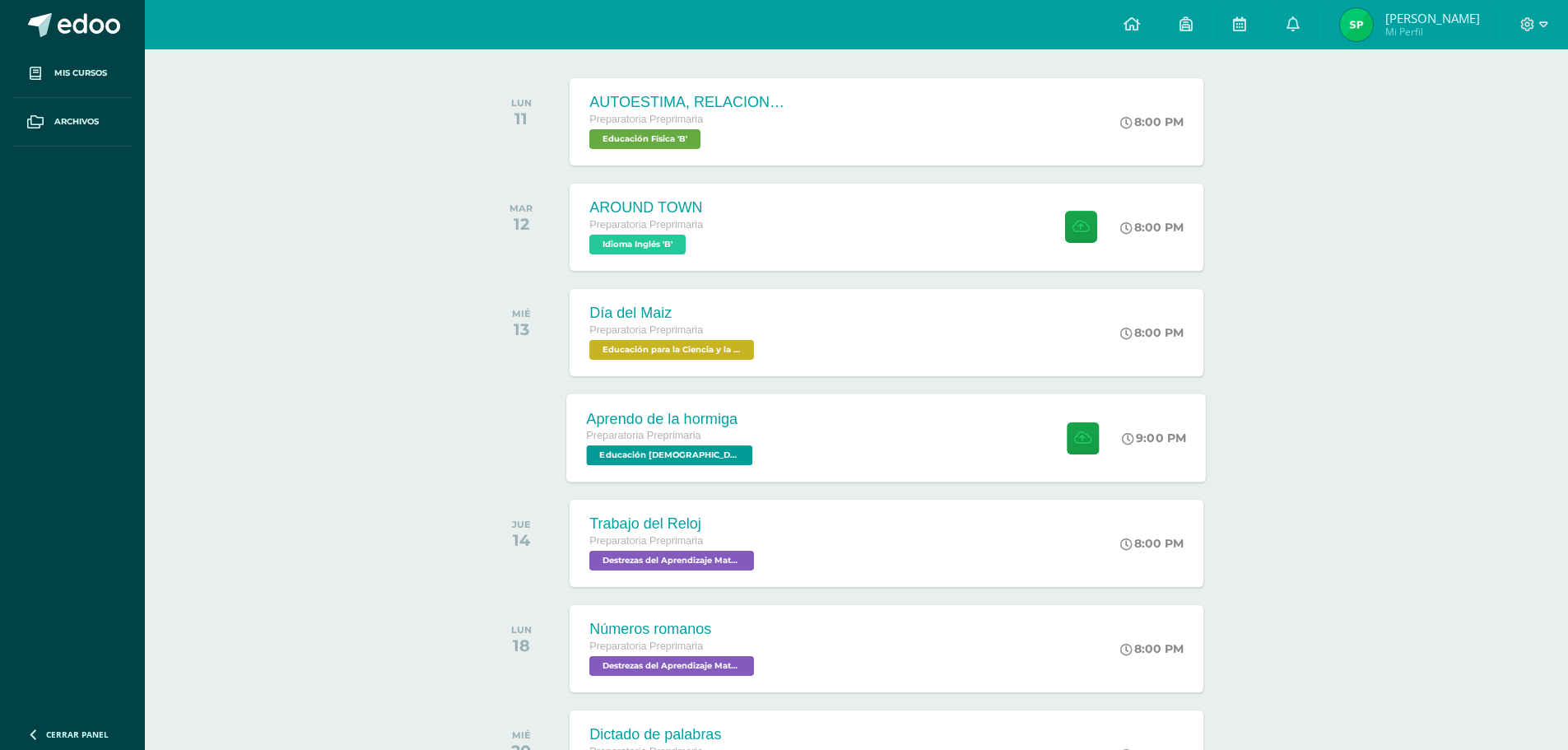
click at [701, 460] on span "Educación [DEMOGRAPHIC_DATA] 'B'" at bounding box center [670, 456] width 166 height 20
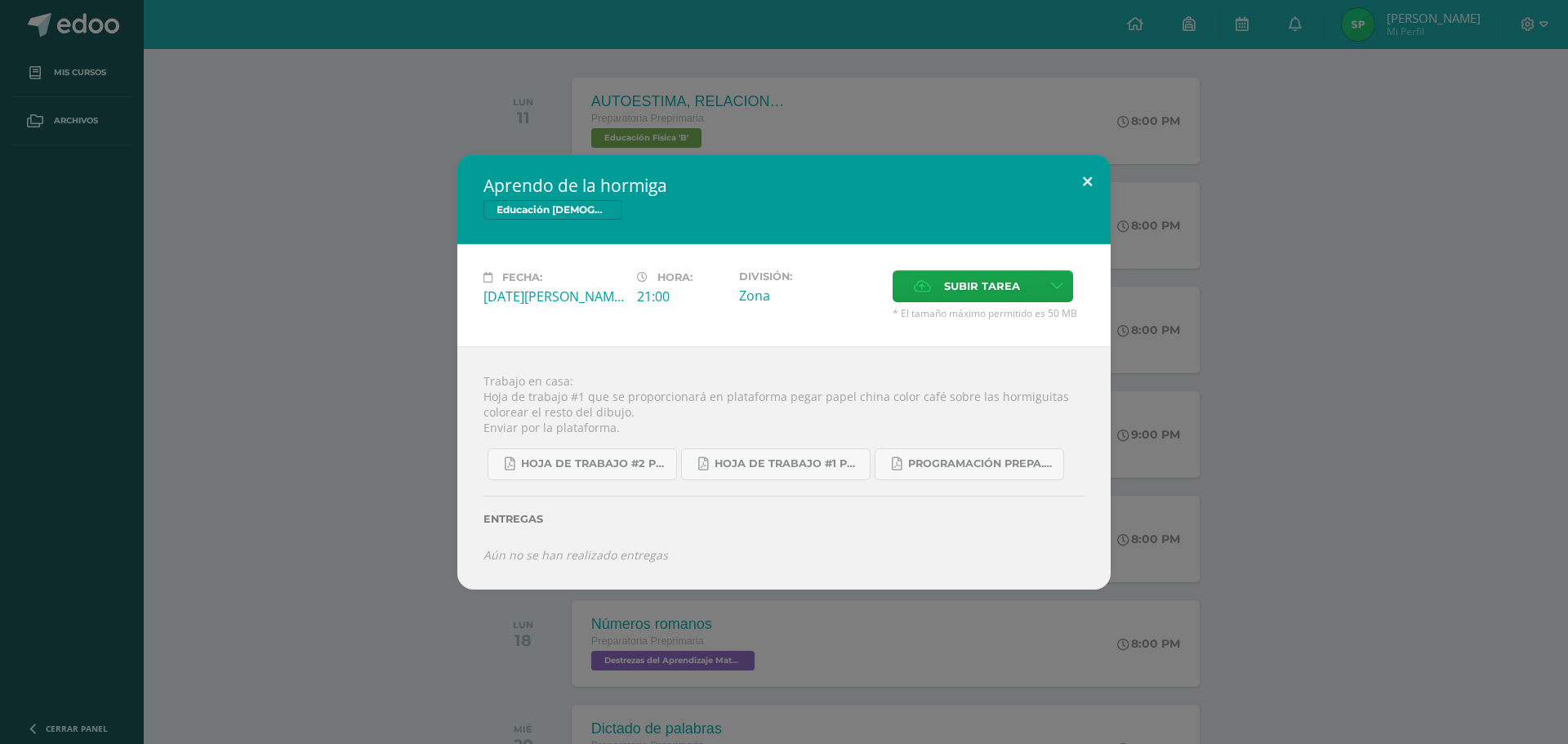
click at [1085, 174] on button at bounding box center [1088, 182] width 47 height 56
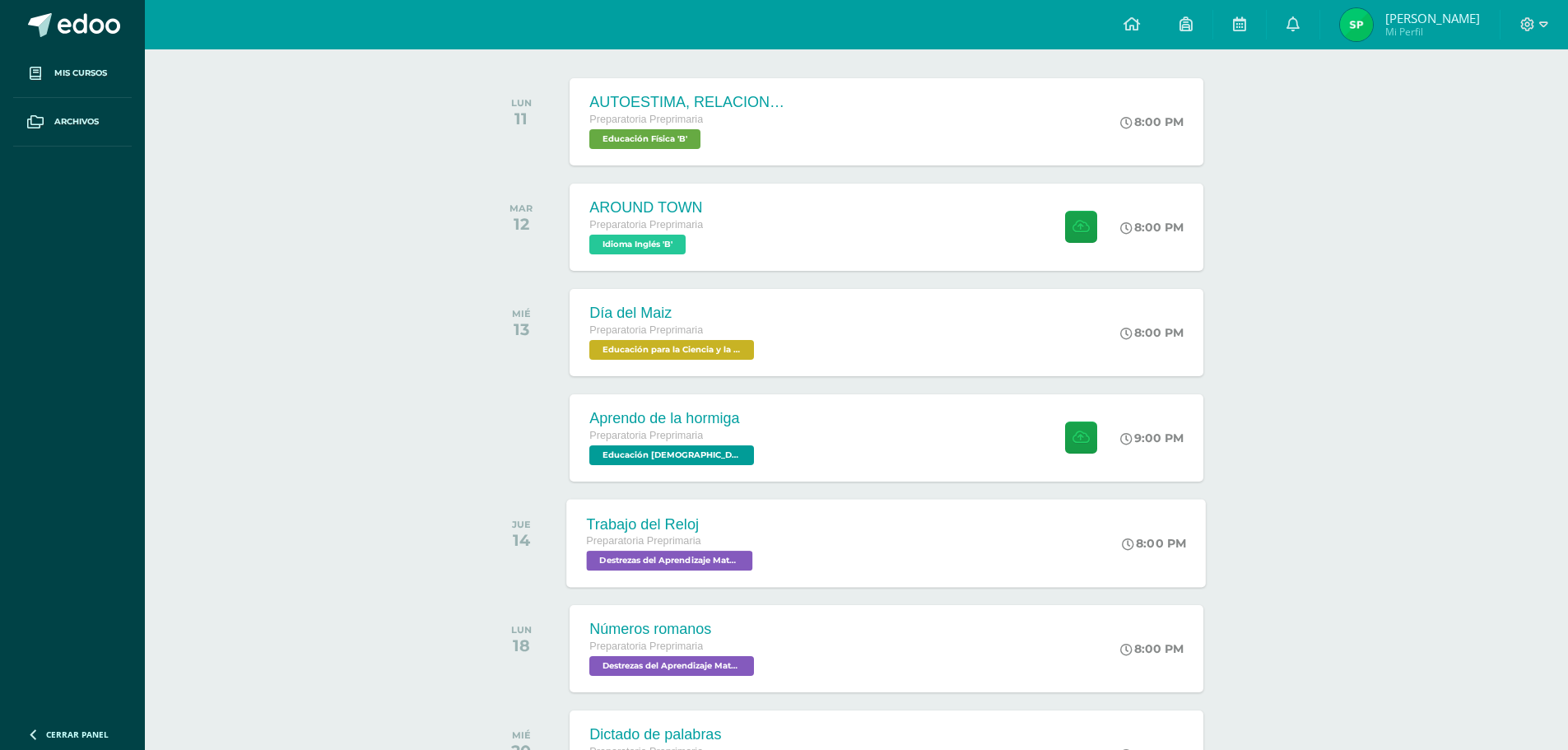
click at [714, 567] on span "Destrezas del Aprendizaje Matemático 'B'" at bounding box center [670, 561] width 166 height 20
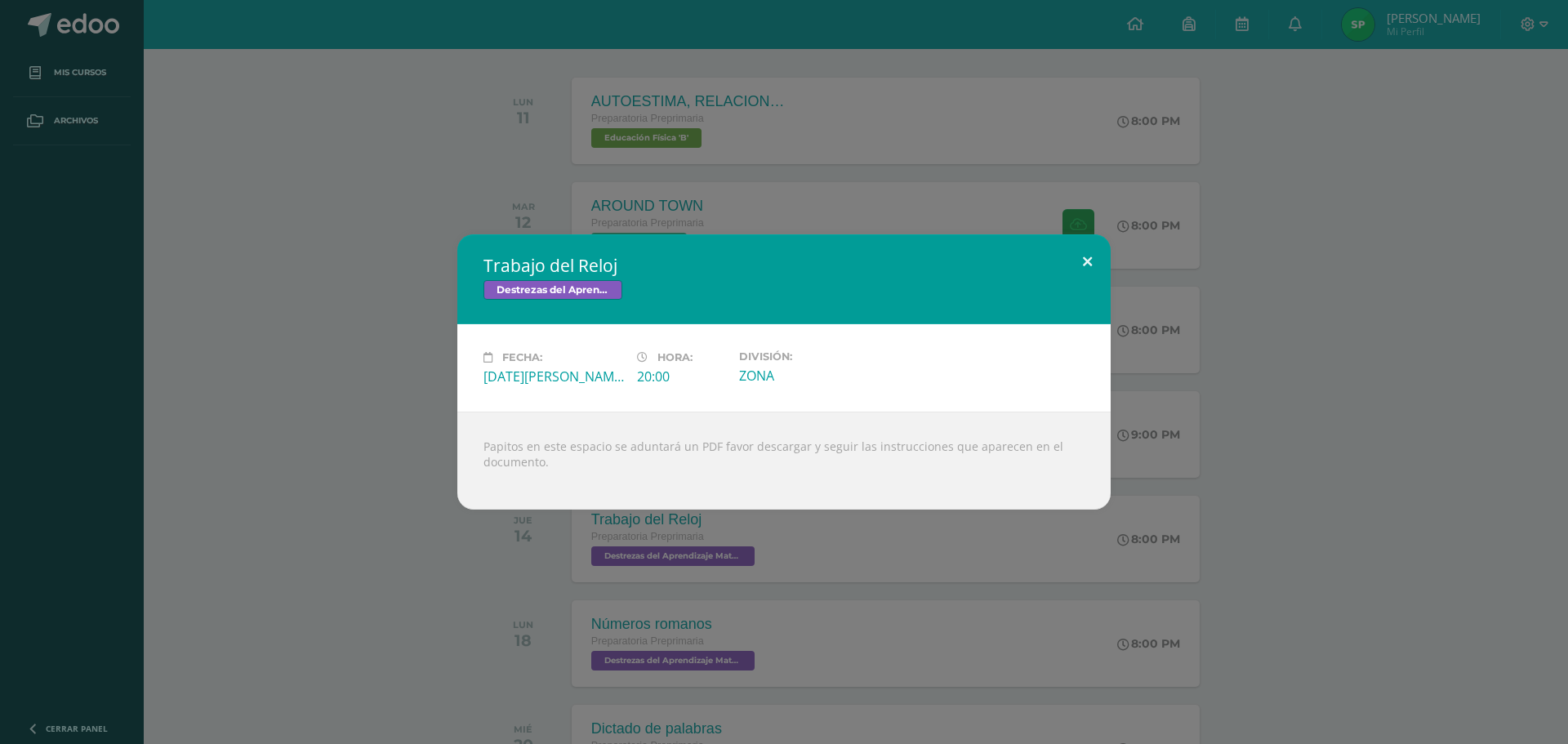
click at [1094, 274] on button at bounding box center [1088, 262] width 47 height 56
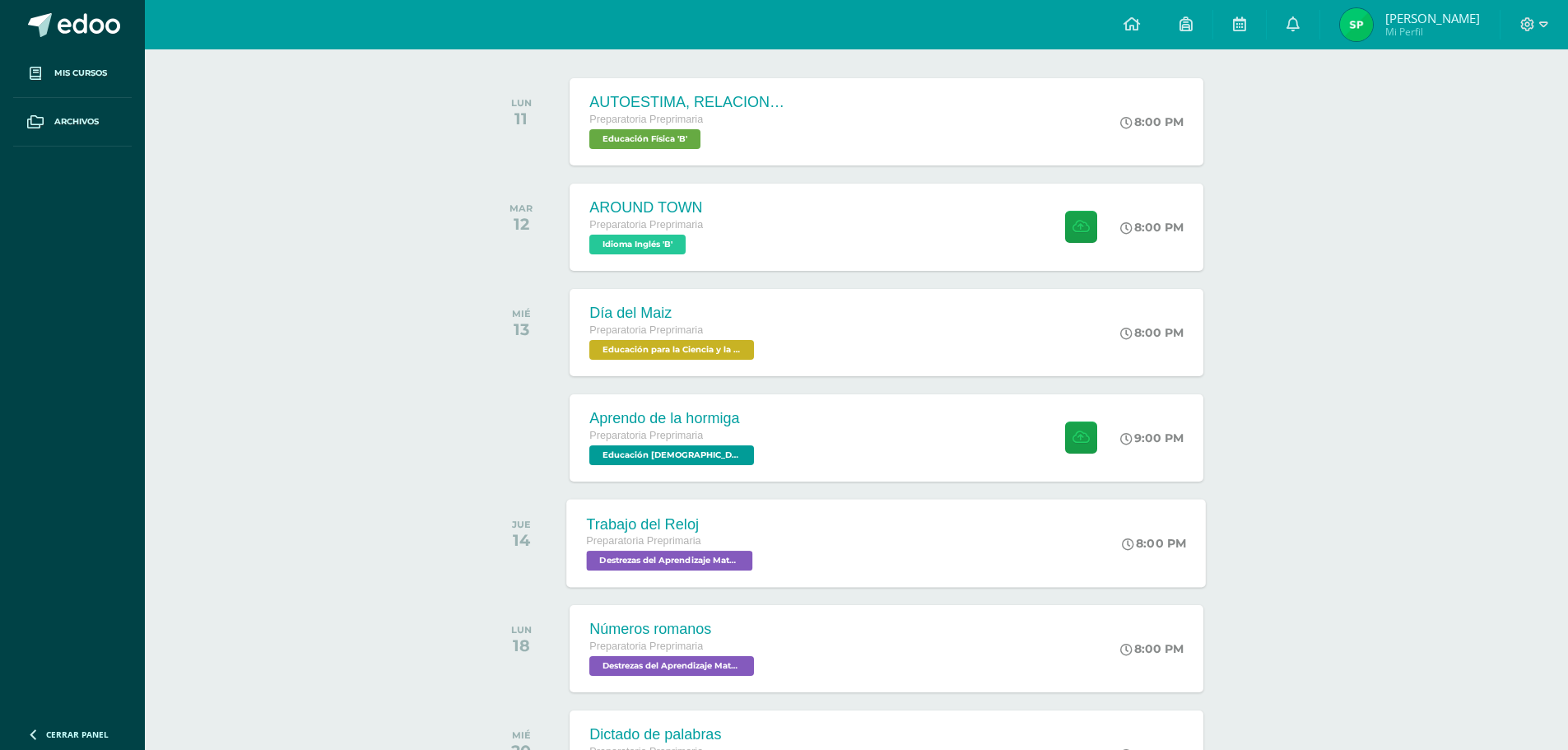
click at [673, 562] on span "Destrezas del Aprendizaje Matemático 'B'" at bounding box center [670, 561] width 166 height 20
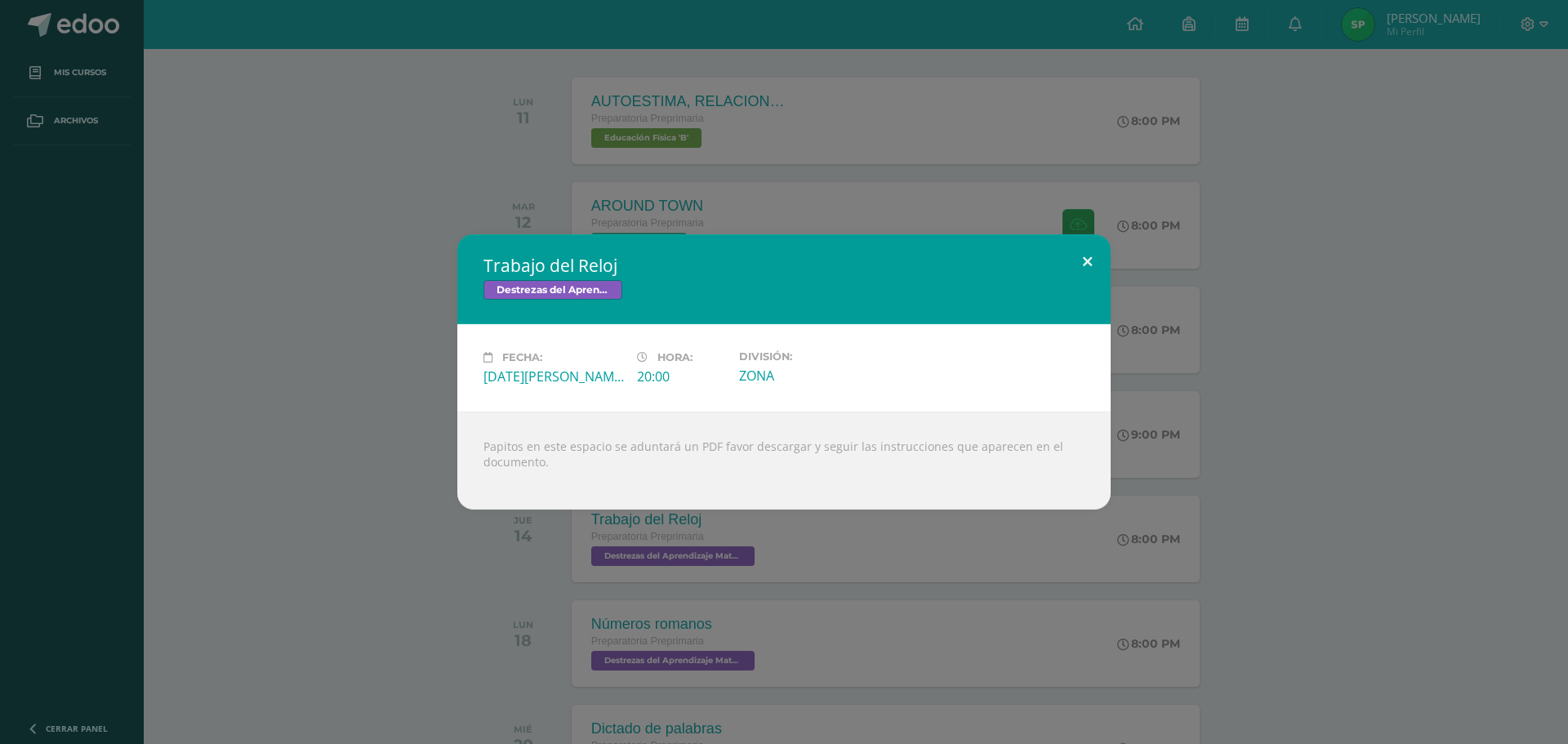
click at [1093, 259] on button at bounding box center [1088, 262] width 47 height 56
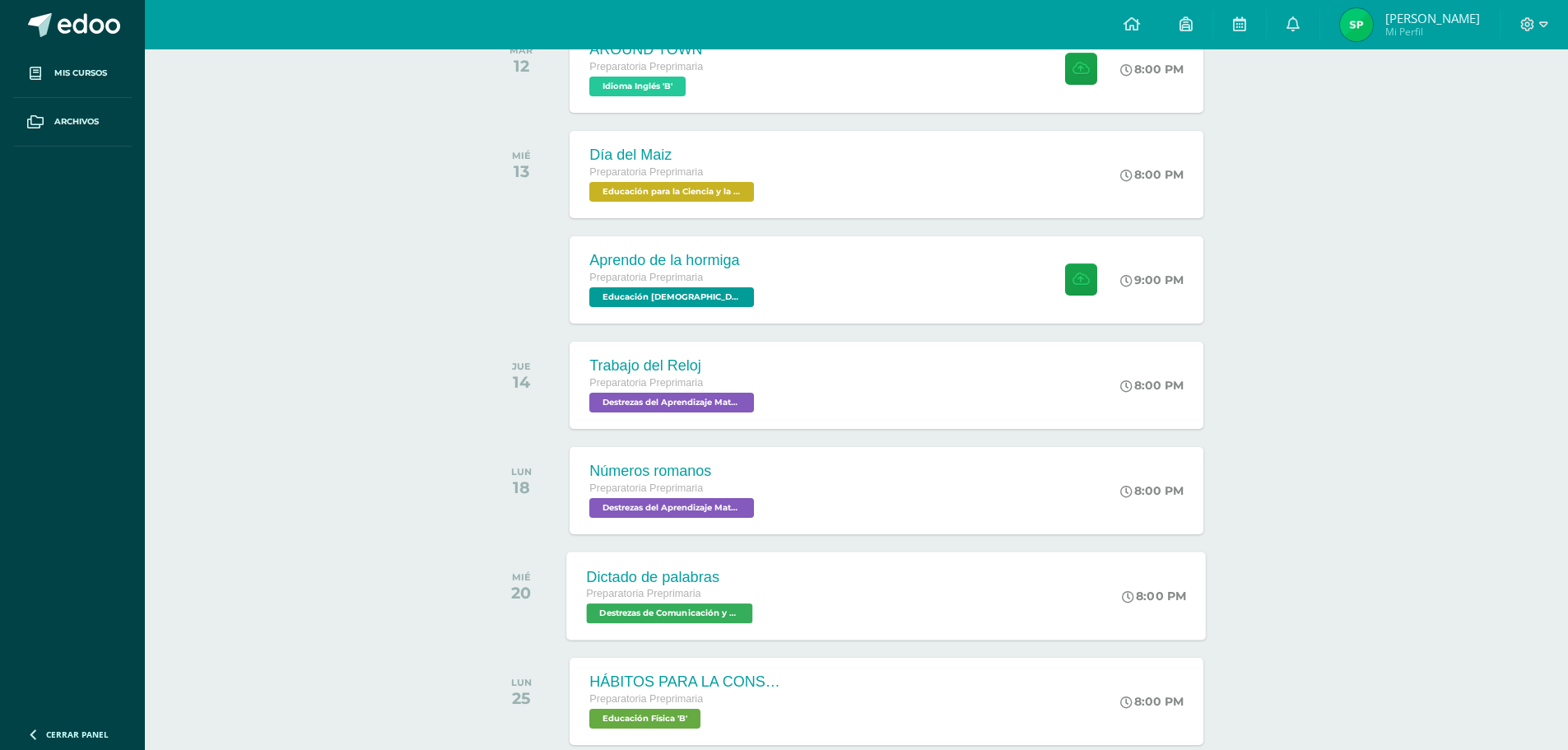
scroll to position [412, 0]
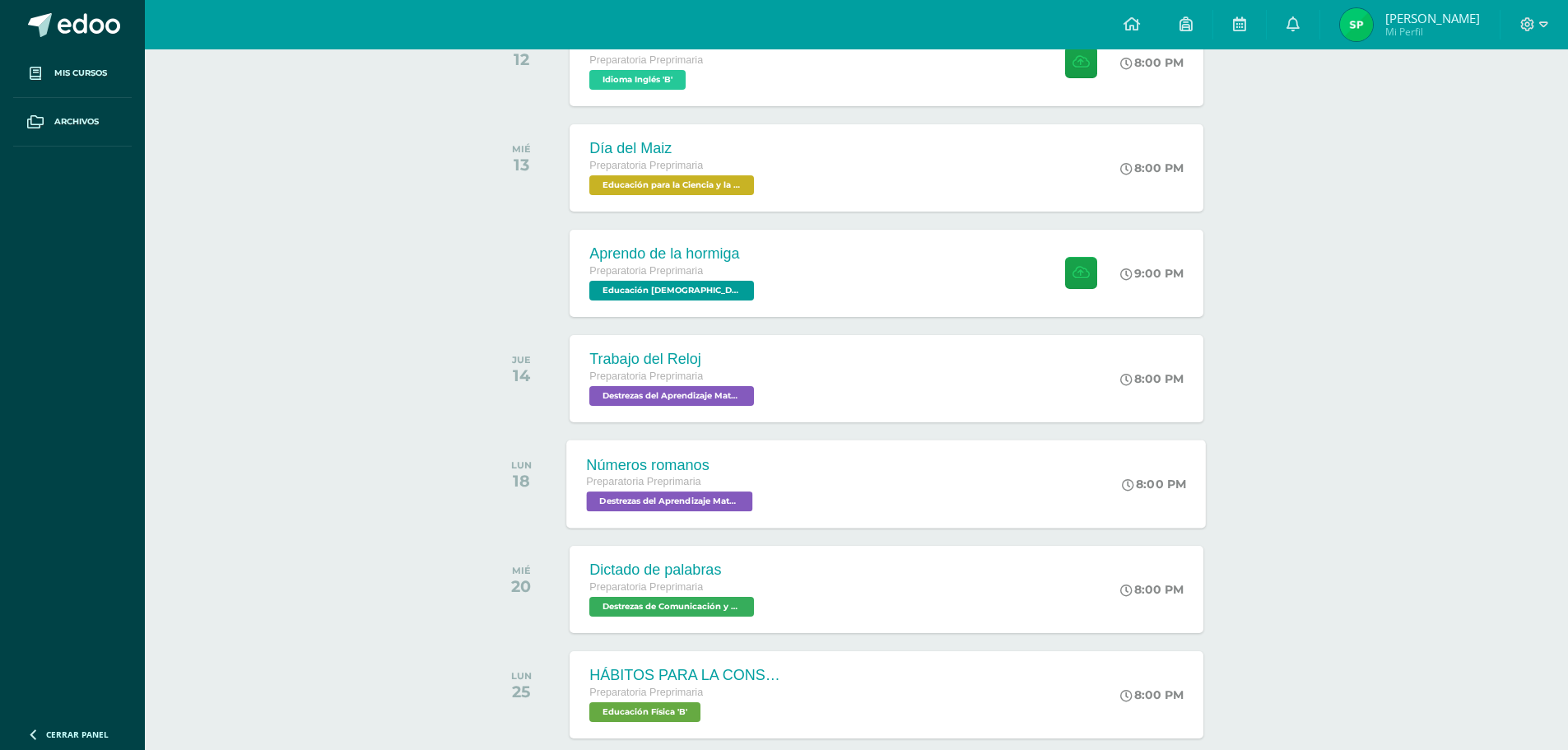
click at [712, 509] on span "Destrezas del Aprendizaje Matemático 'B'" at bounding box center [670, 501] width 166 height 20
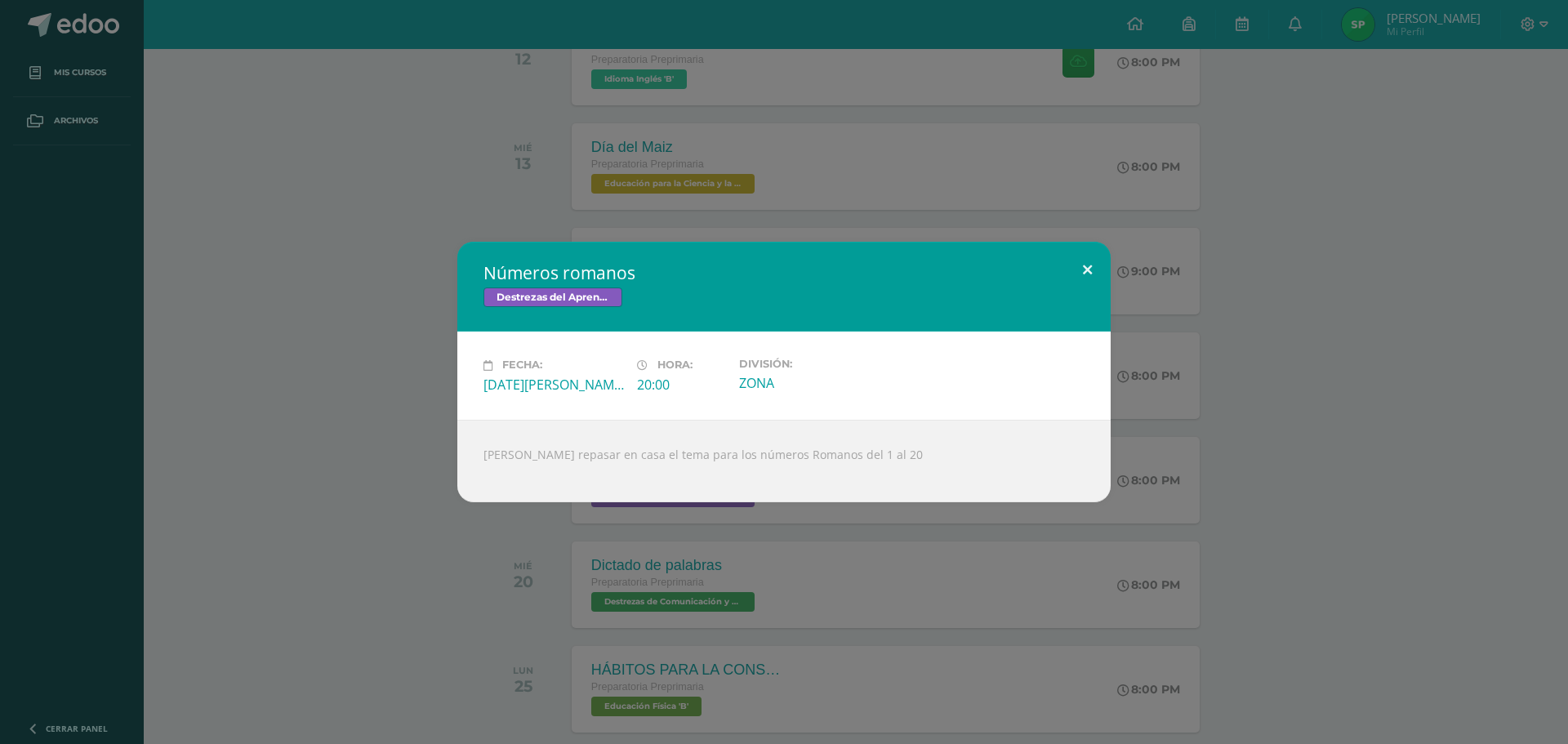
click at [1088, 268] on button at bounding box center [1088, 269] width 47 height 56
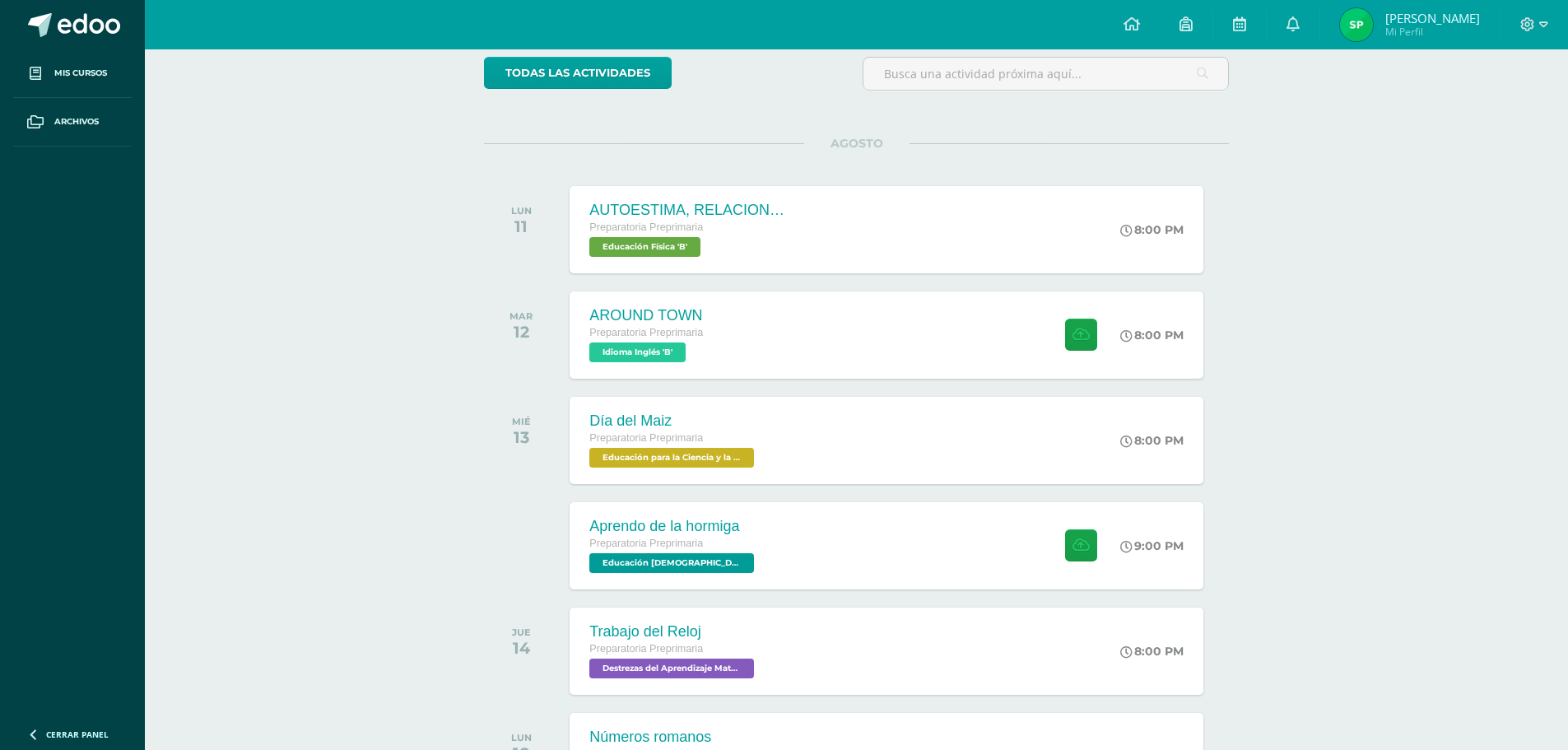
scroll to position [83, 0]
